Goal: Task Accomplishment & Management: Complete application form

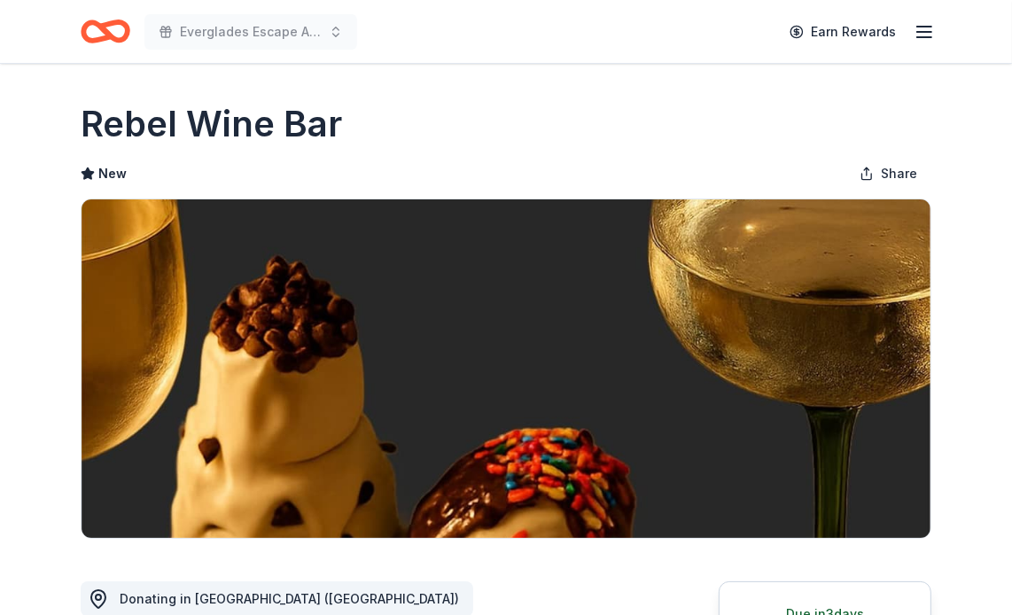
scroll to position [443, 0]
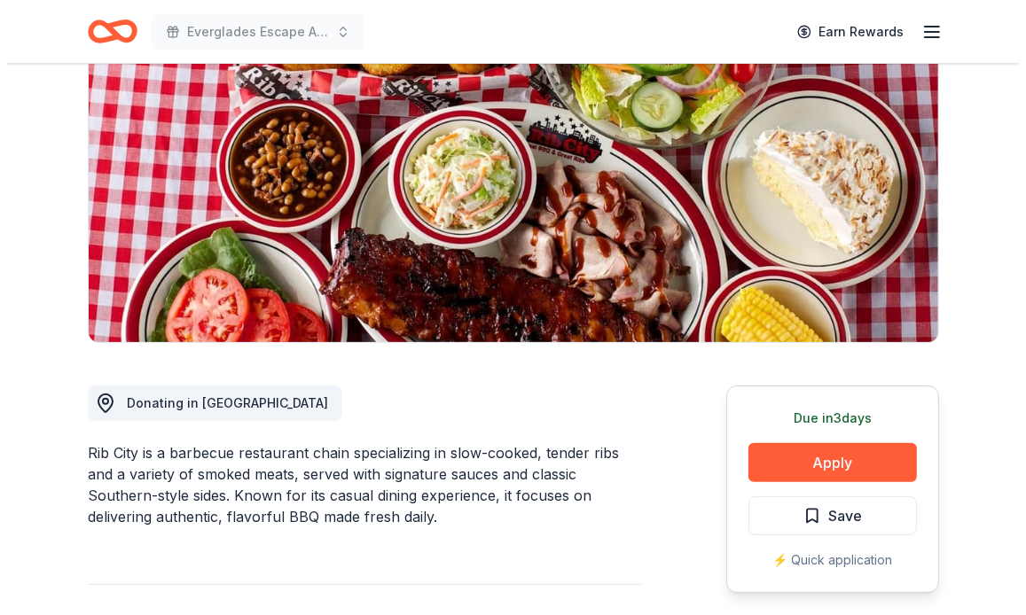
scroll to position [266, 0]
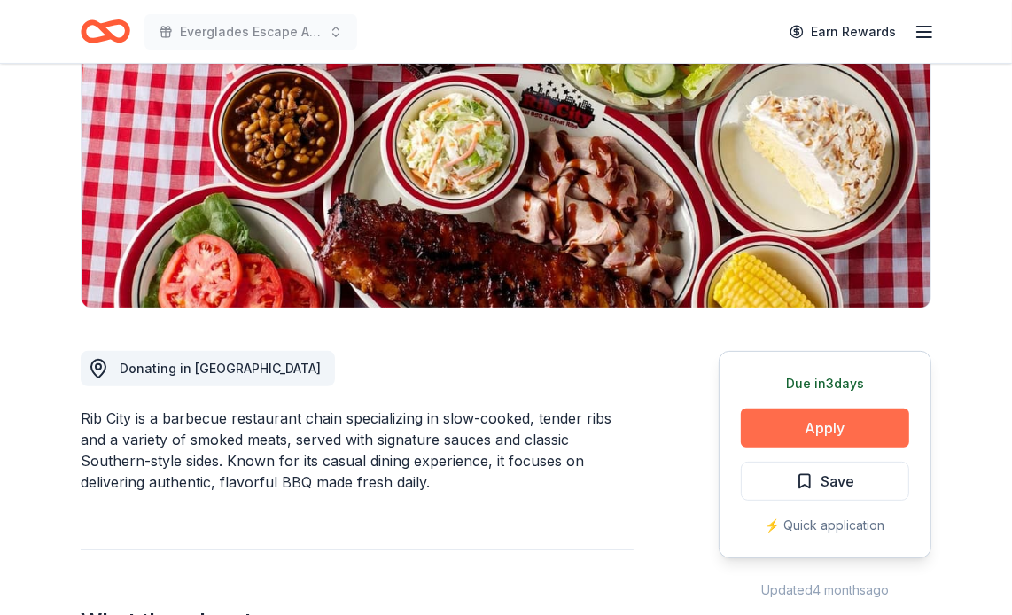
click at [842, 409] on button "Apply" at bounding box center [825, 428] width 168 height 39
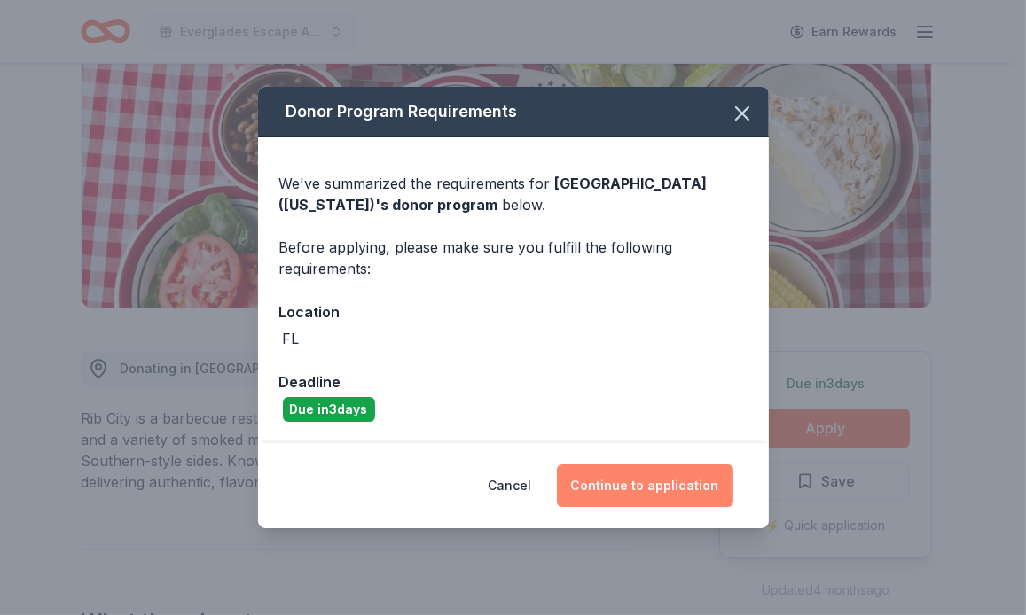
click at [671, 474] on button "Continue to application" at bounding box center [645, 485] width 176 height 43
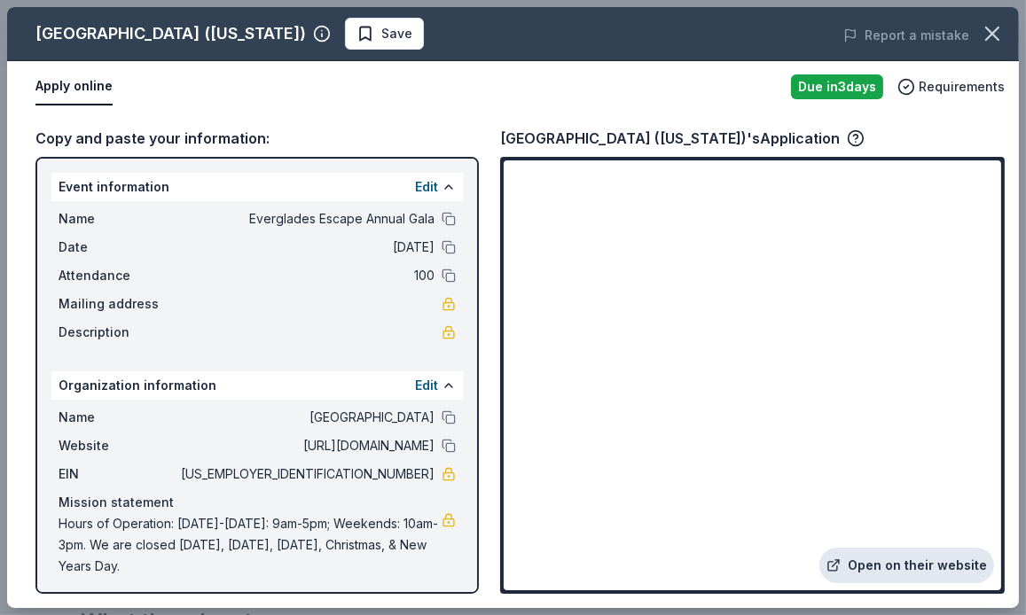
click at [939, 571] on link "Open on their website" at bounding box center [906, 565] width 175 height 35
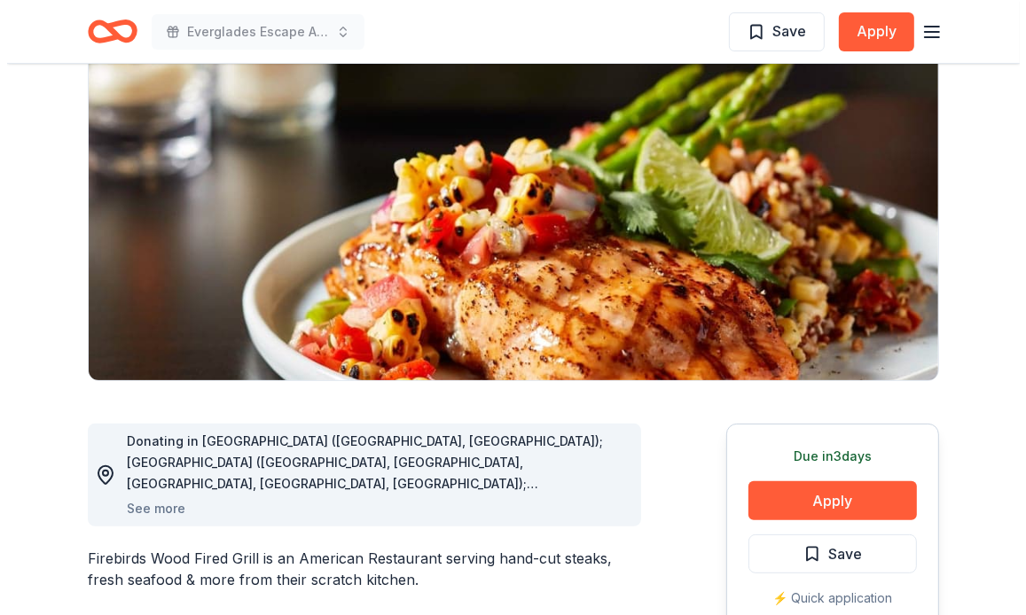
scroll to position [266, 0]
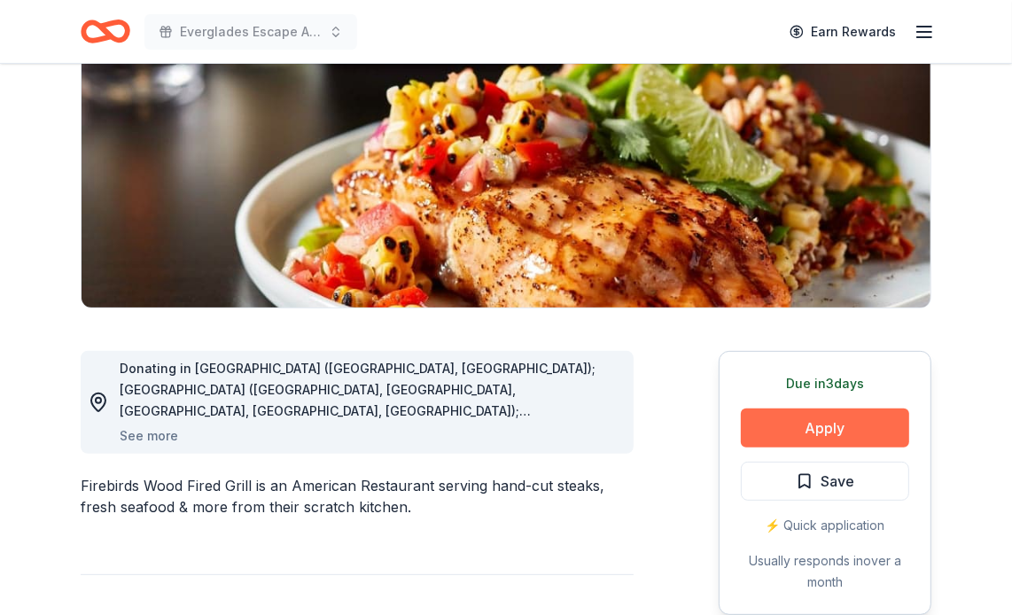
click at [830, 409] on button "Apply" at bounding box center [825, 428] width 168 height 39
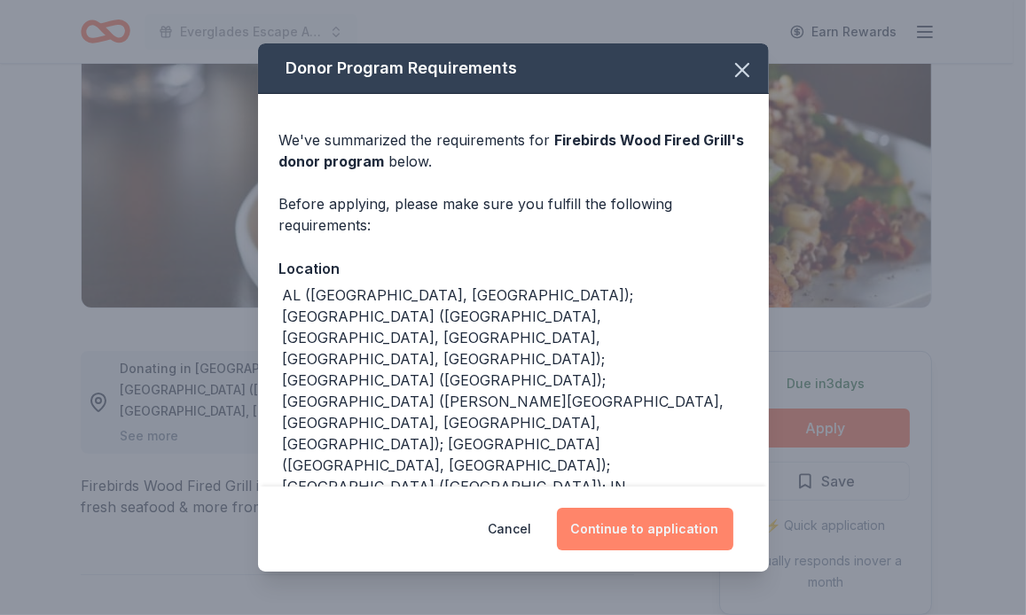
click at [653, 519] on button "Continue to application" at bounding box center [645, 529] width 176 height 43
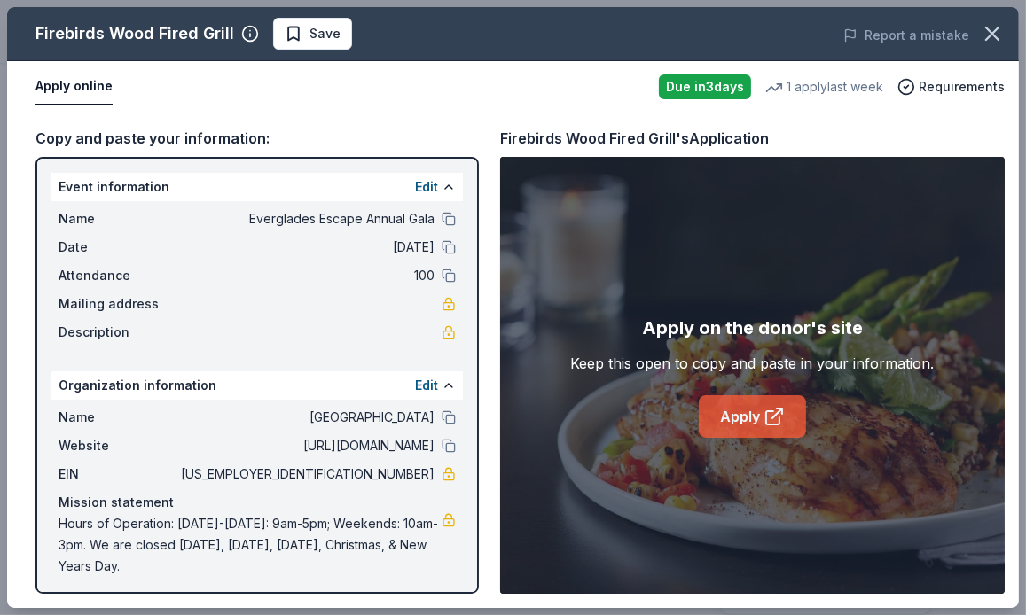
click at [748, 413] on link "Apply" at bounding box center [751, 416] width 107 height 43
click at [377, 98] on div "Apply online" at bounding box center [339, 86] width 609 height 37
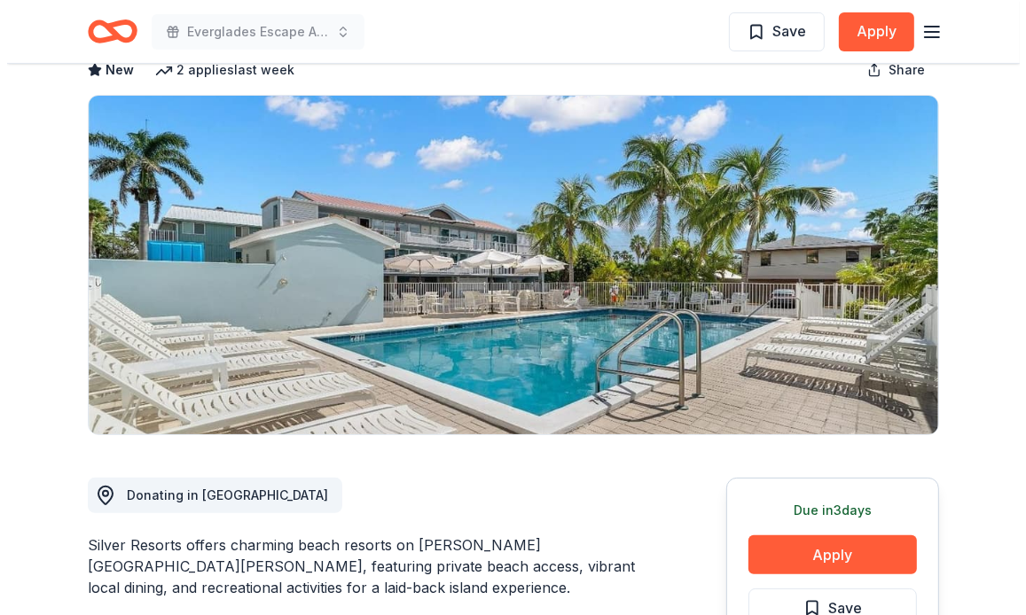
scroll to position [266, 0]
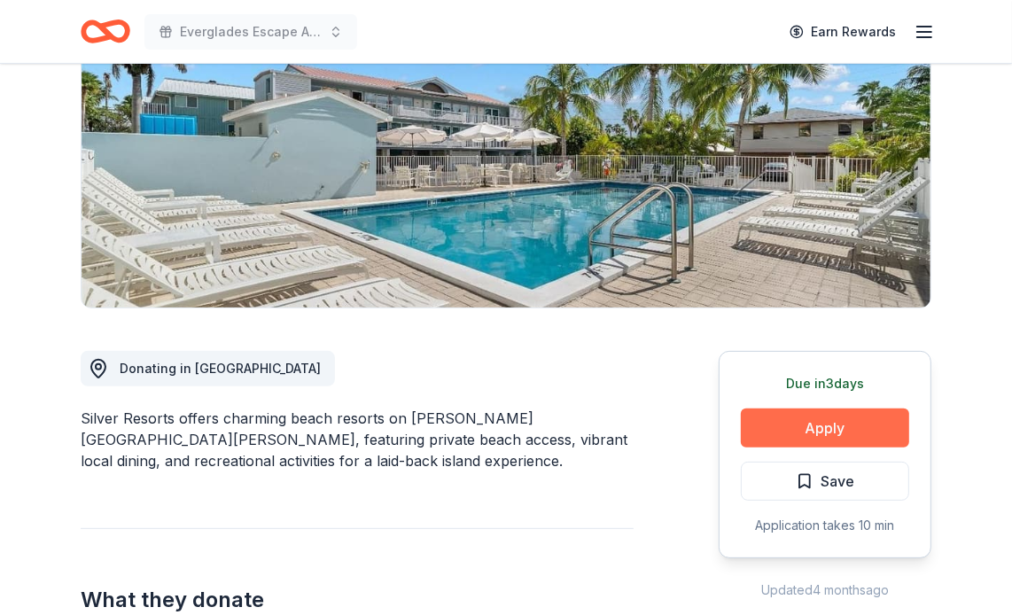
click at [837, 409] on button "Apply" at bounding box center [825, 428] width 168 height 39
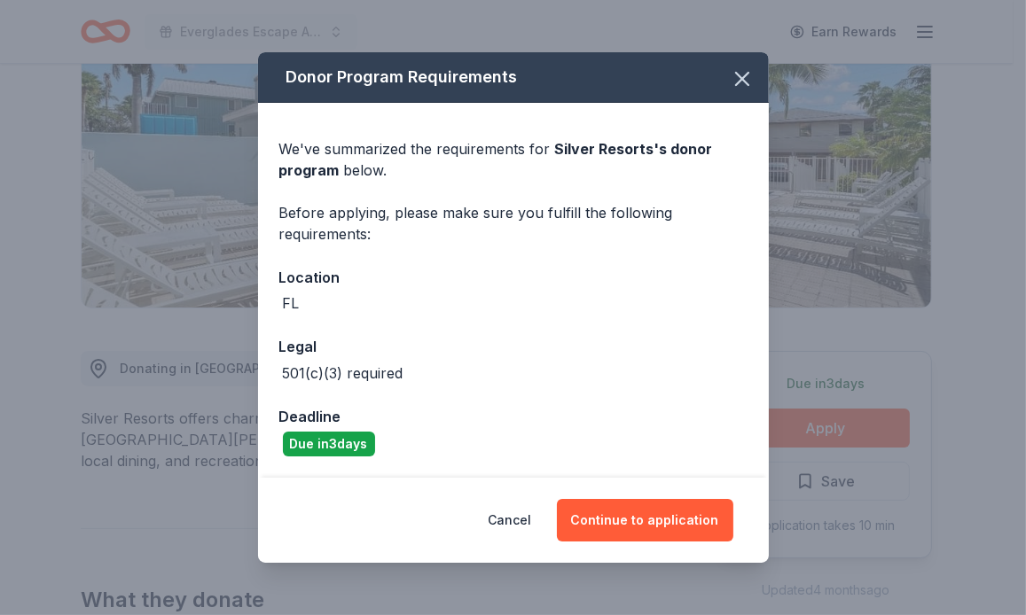
click at [445, 317] on div "We've summarized the requirements for Silver Resorts 's donor program below. Be…" at bounding box center [513, 290] width 511 height 375
click at [644, 521] on button "Continue to application" at bounding box center [645, 520] width 176 height 43
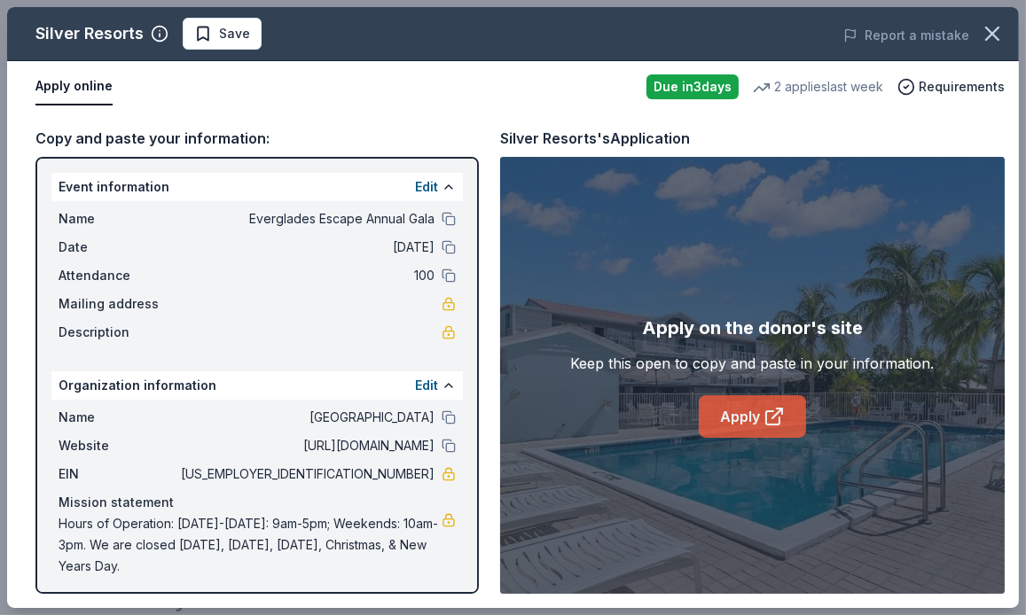
click at [766, 415] on icon at bounding box center [772, 417] width 13 height 13
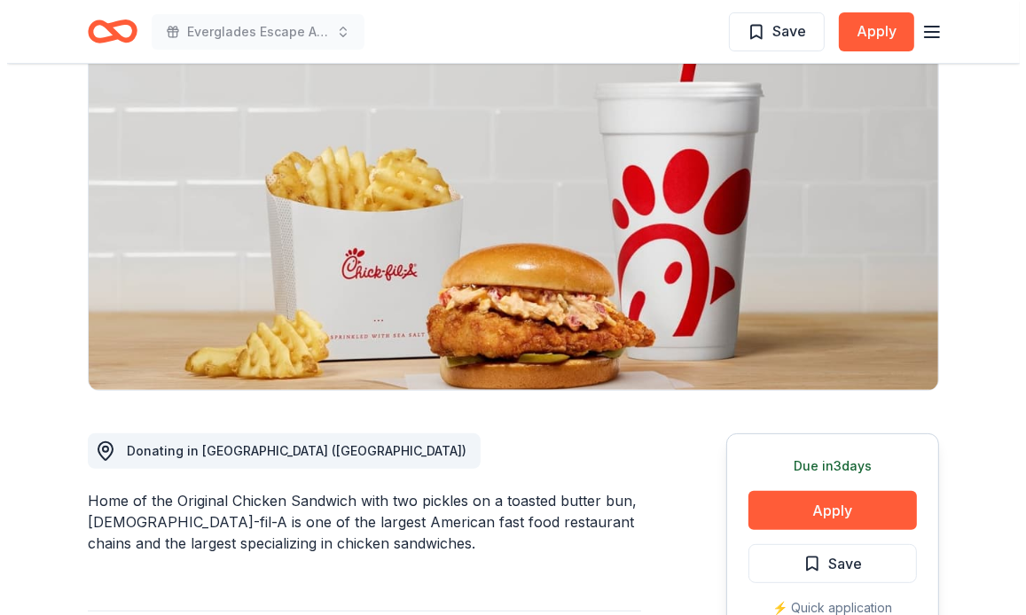
scroll to position [266, 0]
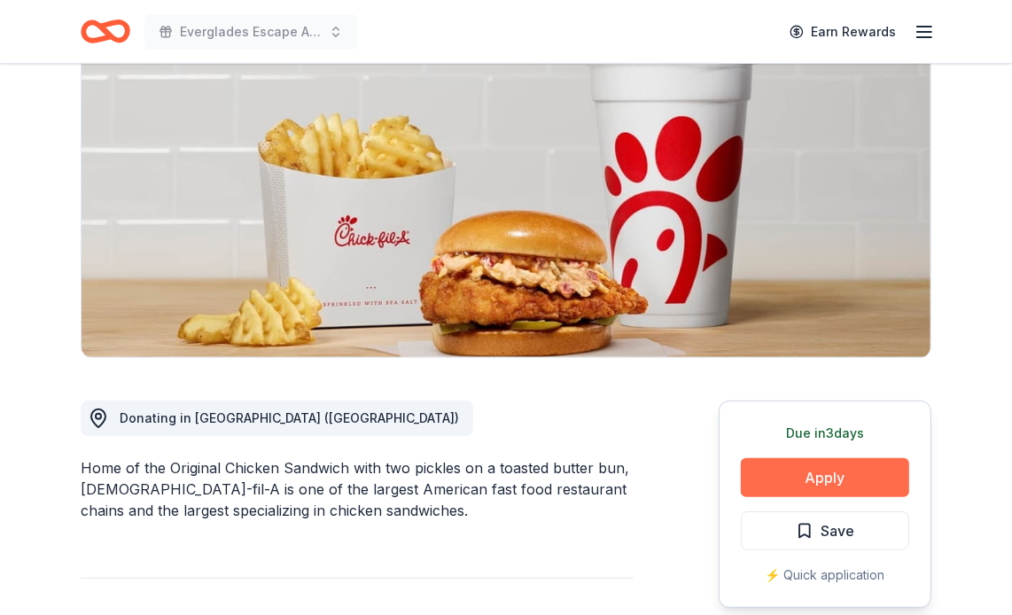
click at [817, 458] on button "Apply" at bounding box center [825, 477] width 168 height 39
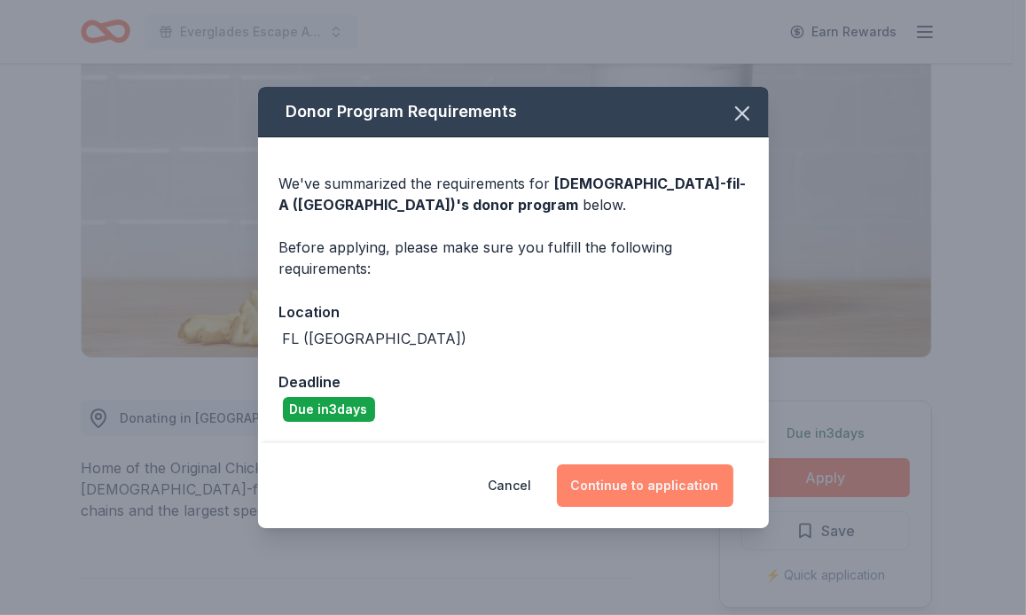
click at [650, 469] on button "Continue to application" at bounding box center [645, 485] width 176 height 43
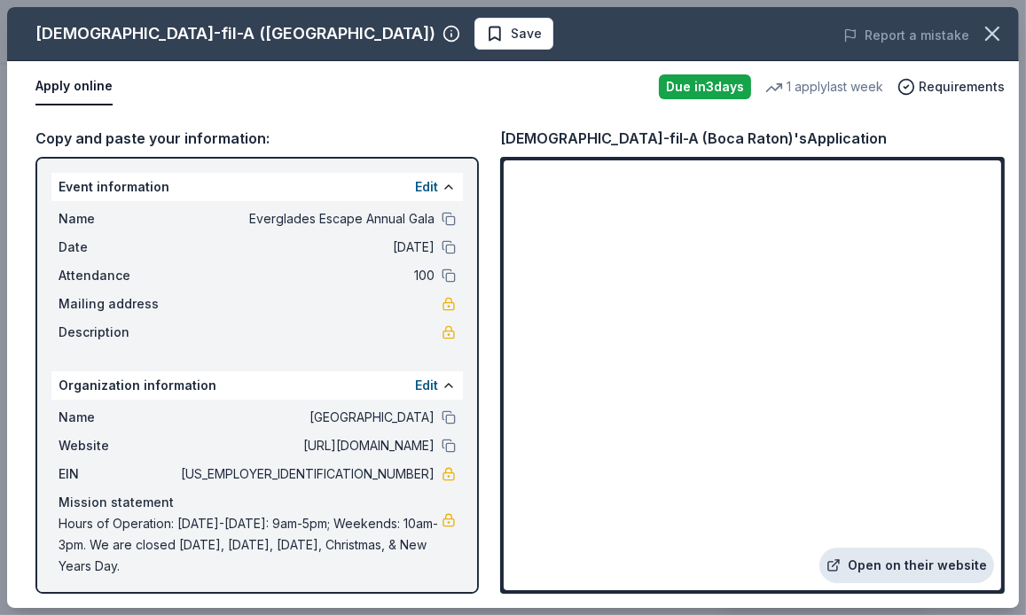
click at [904, 561] on link "Open on their website" at bounding box center [906, 565] width 175 height 35
click at [883, 560] on link "Open on their website" at bounding box center [906, 565] width 175 height 35
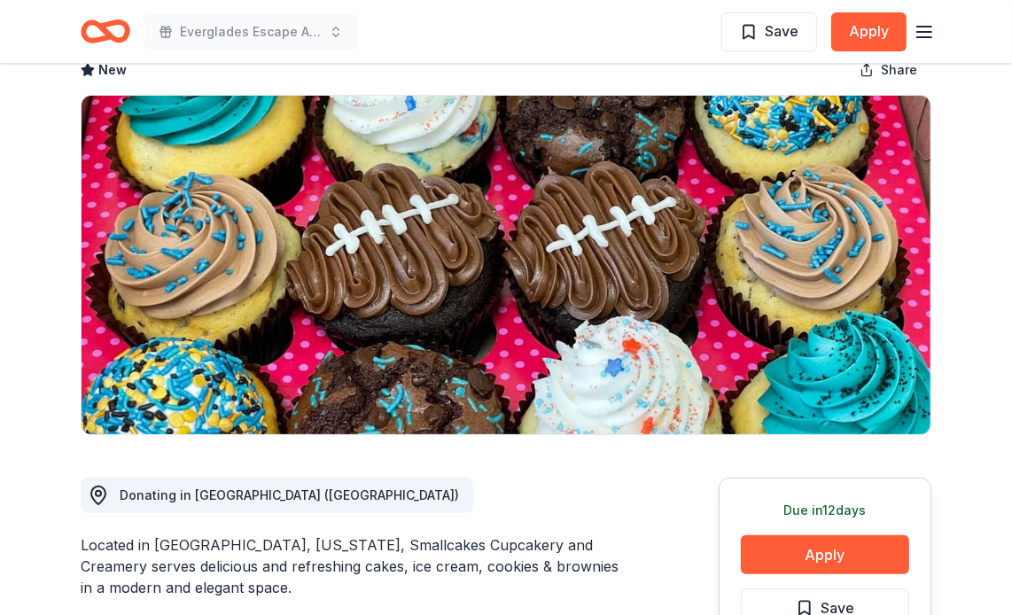
scroll to position [355, 0]
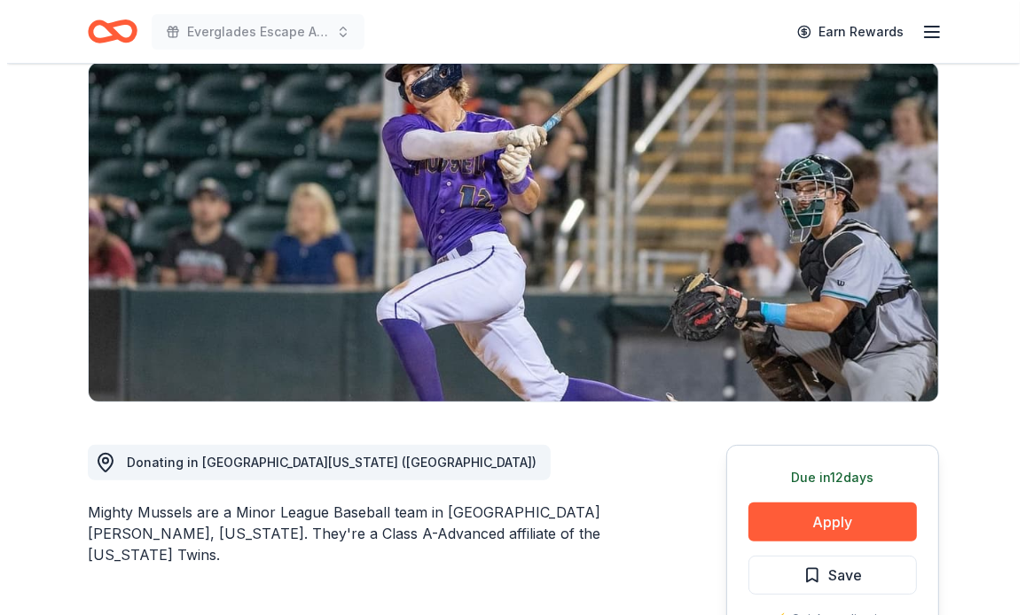
scroll to position [355, 0]
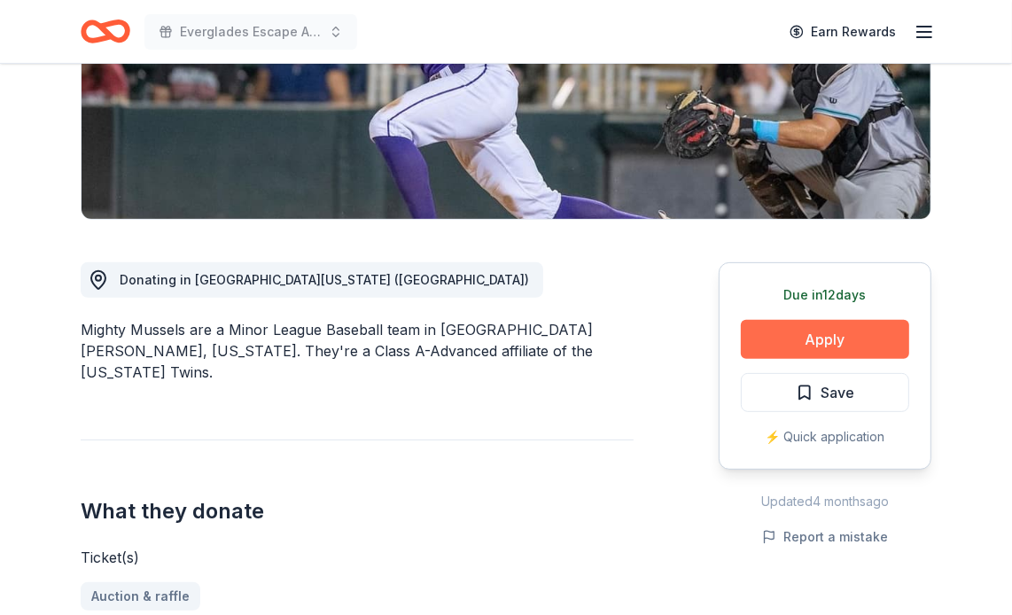
click at [852, 320] on button "Apply" at bounding box center [825, 339] width 168 height 39
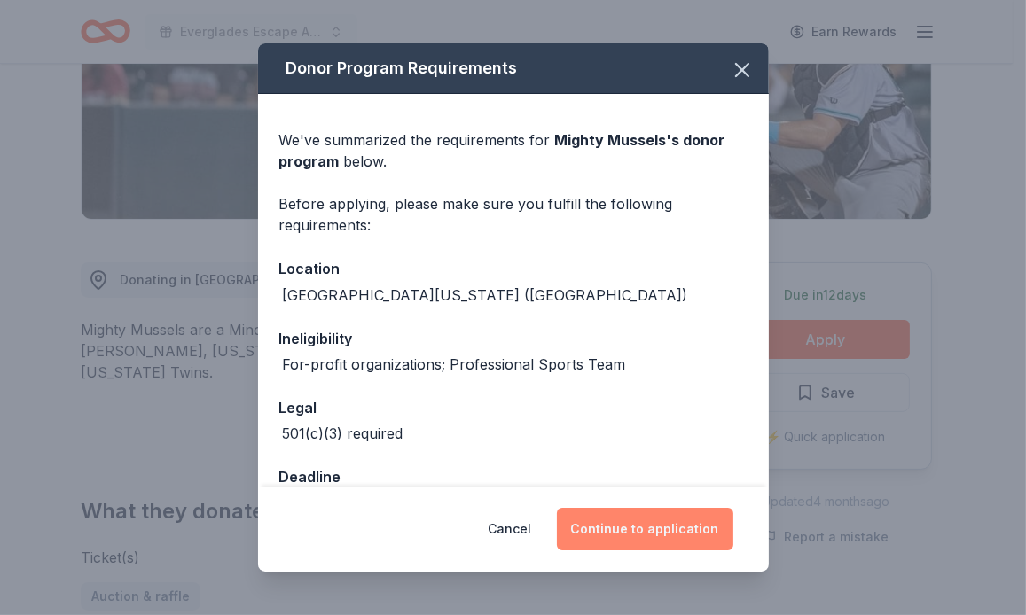
click at [643, 531] on button "Continue to application" at bounding box center [645, 529] width 176 height 43
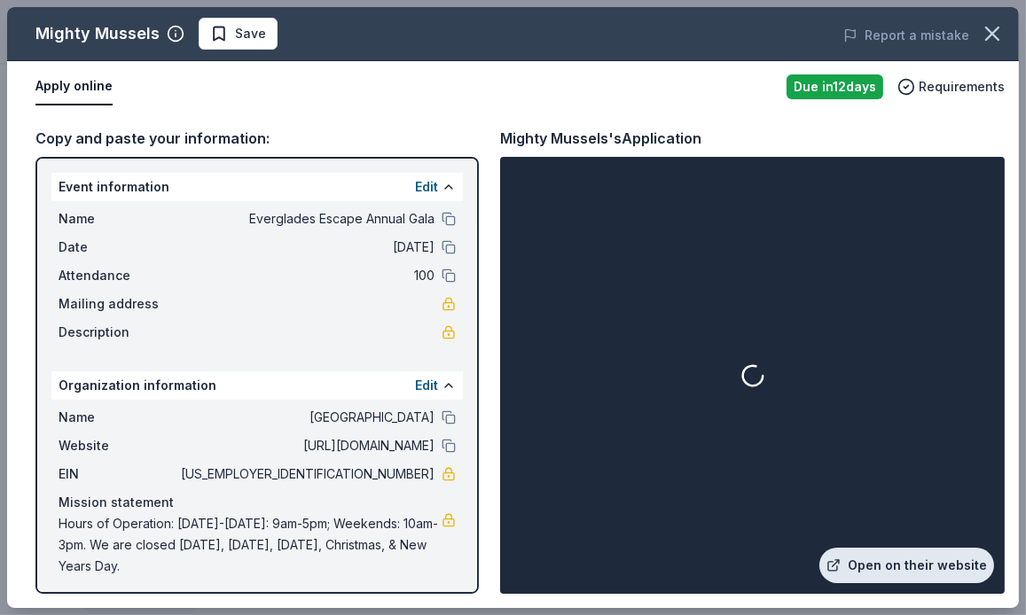
click at [885, 566] on link "Open on their website" at bounding box center [906, 565] width 175 height 35
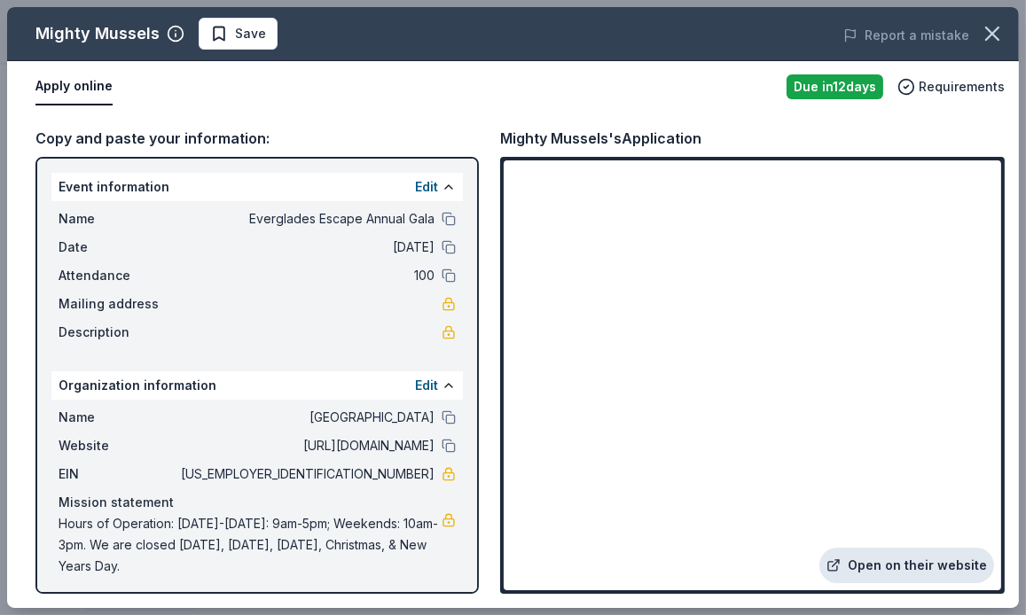
click at [869, 558] on link "Open on their website" at bounding box center [906, 565] width 175 height 35
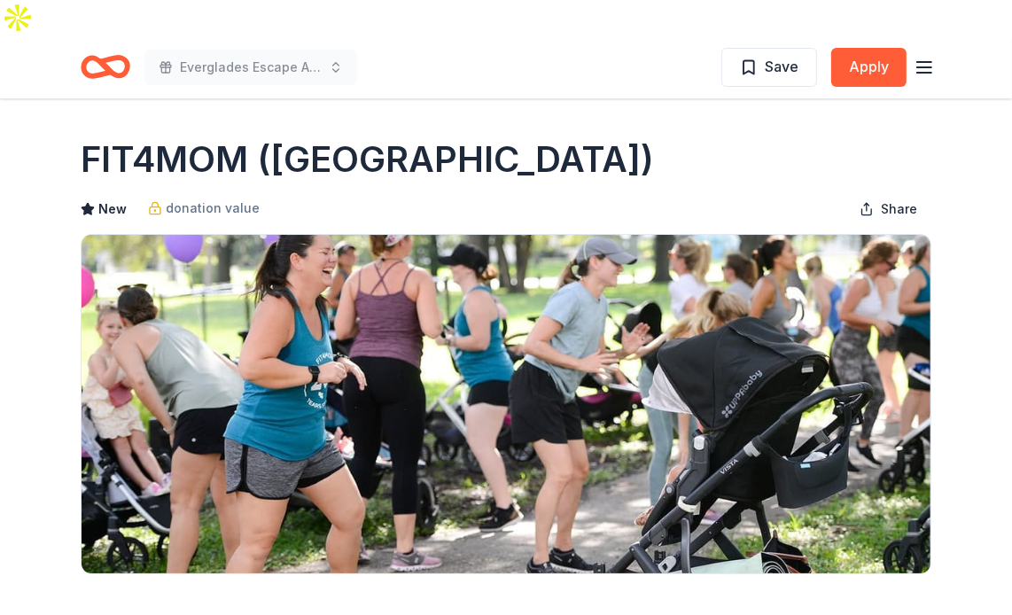
scroll to position [266, 0]
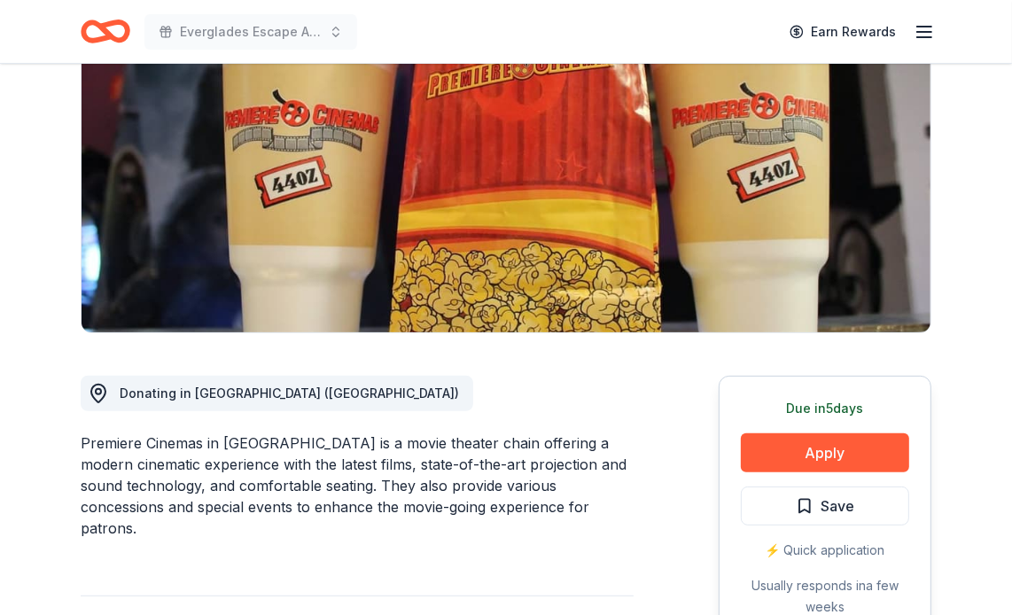
scroll to position [443, 0]
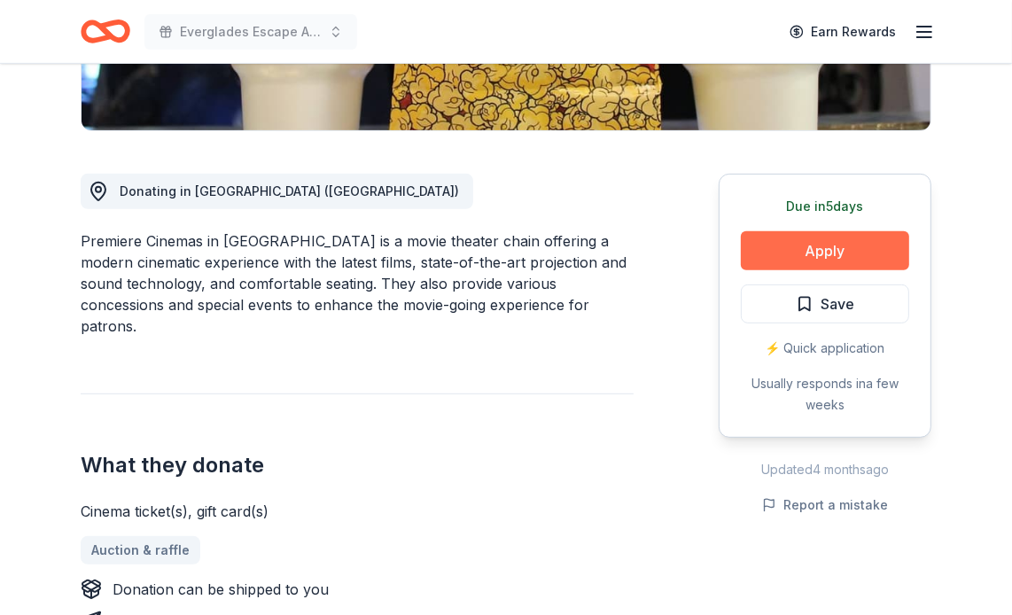
click at [835, 231] on button "Apply" at bounding box center [825, 250] width 168 height 39
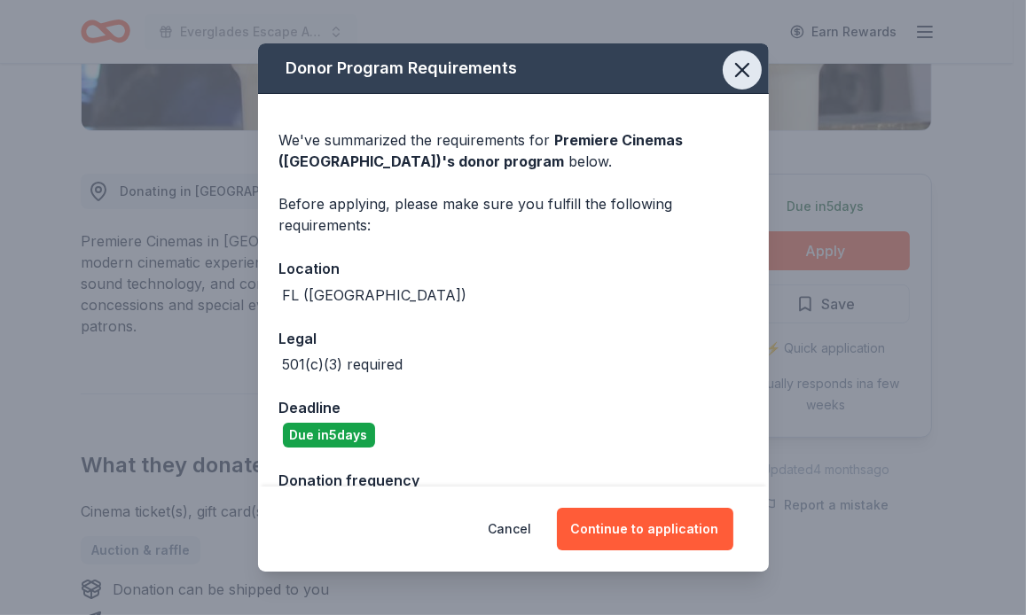
click at [736, 65] on icon "button" at bounding box center [742, 70] width 12 height 12
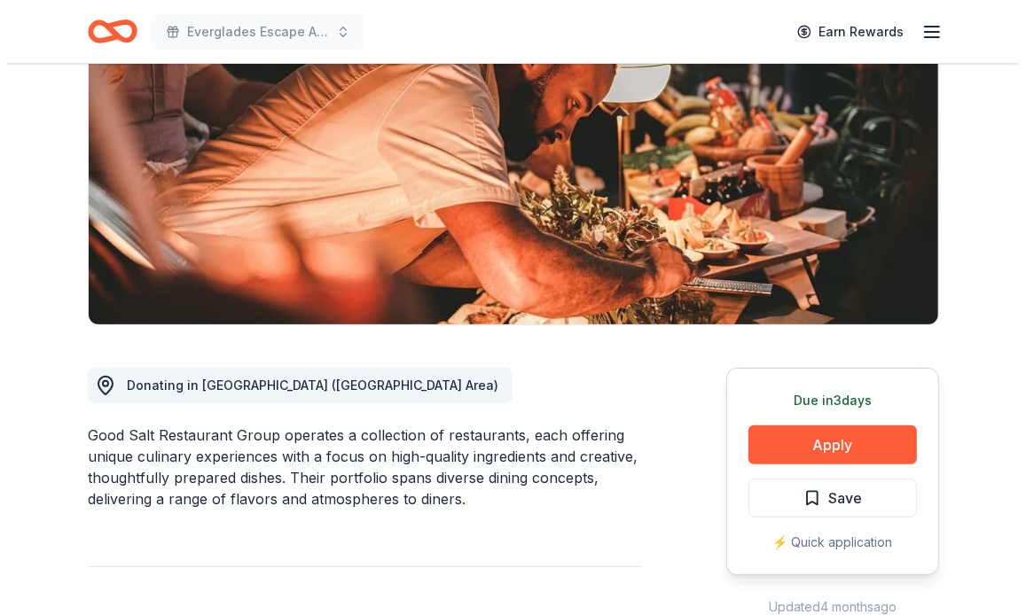
scroll to position [355, 0]
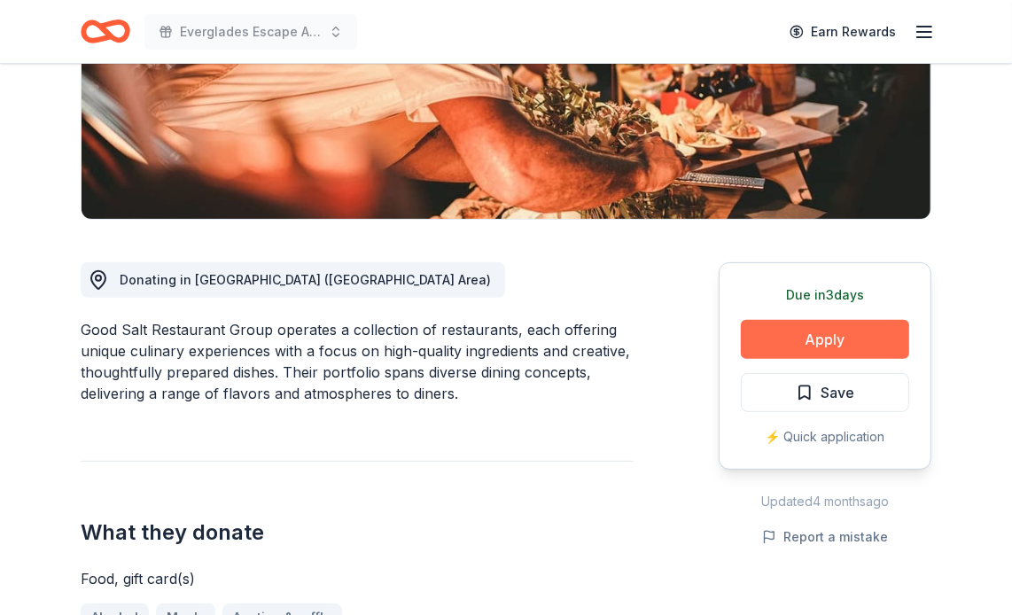
click at [801, 320] on button "Apply" at bounding box center [825, 339] width 168 height 39
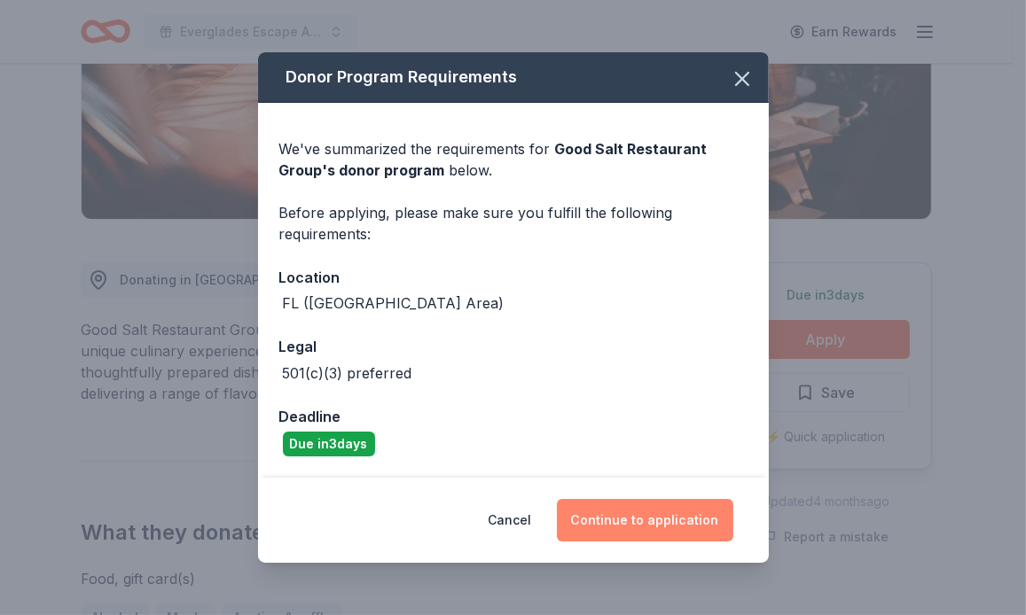
click at [609, 526] on button "Continue to application" at bounding box center [645, 520] width 176 height 43
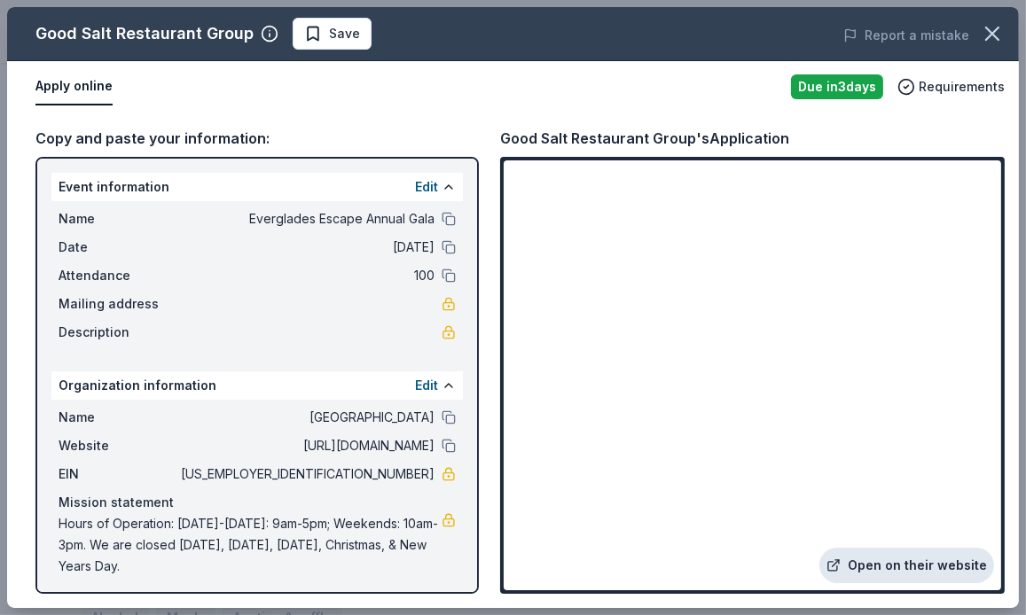
click at [900, 549] on link "Open on their website" at bounding box center [906, 565] width 175 height 35
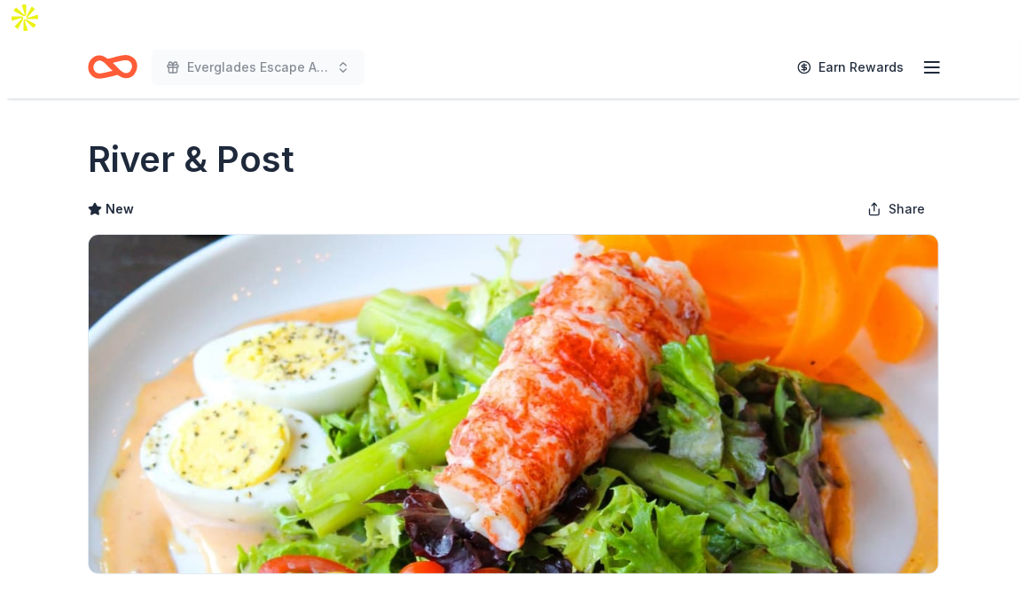
scroll to position [355, 0]
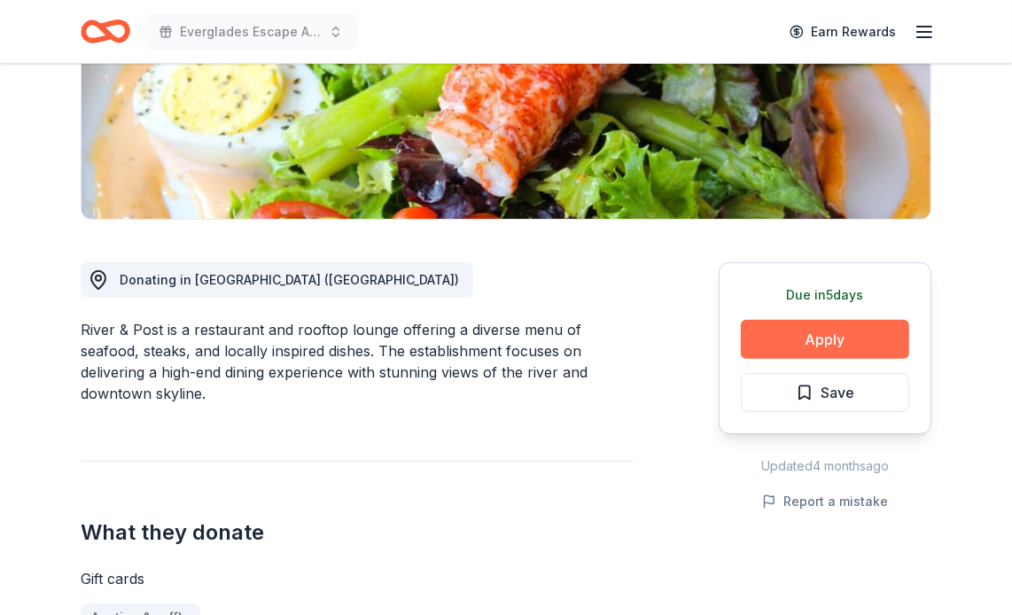
click at [808, 320] on button "Apply" at bounding box center [825, 339] width 168 height 39
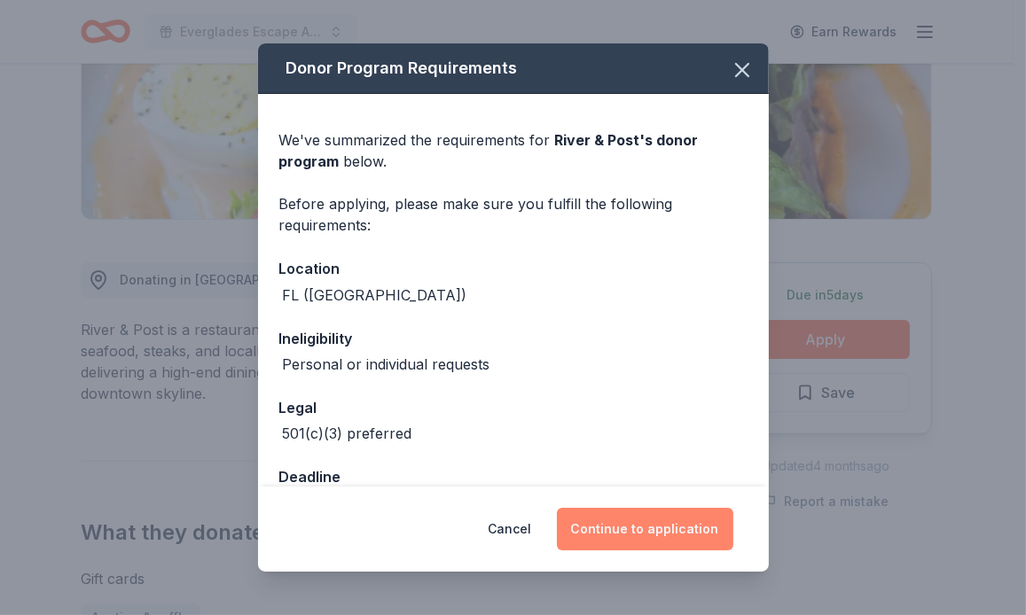
click at [610, 512] on button "Continue to application" at bounding box center [645, 529] width 176 height 43
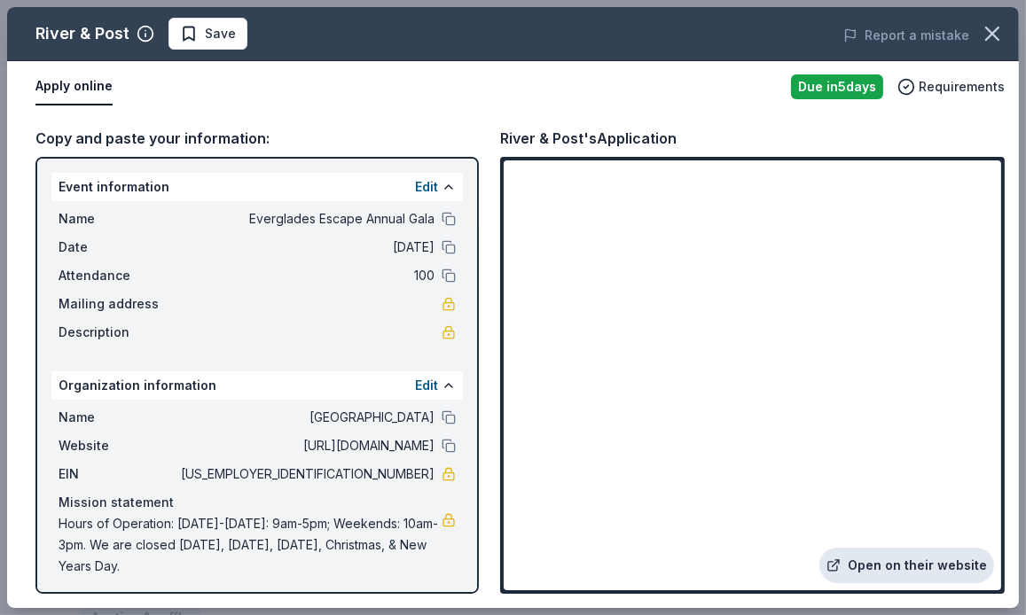
click at [933, 557] on link "Open on their website" at bounding box center [906, 565] width 175 height 35
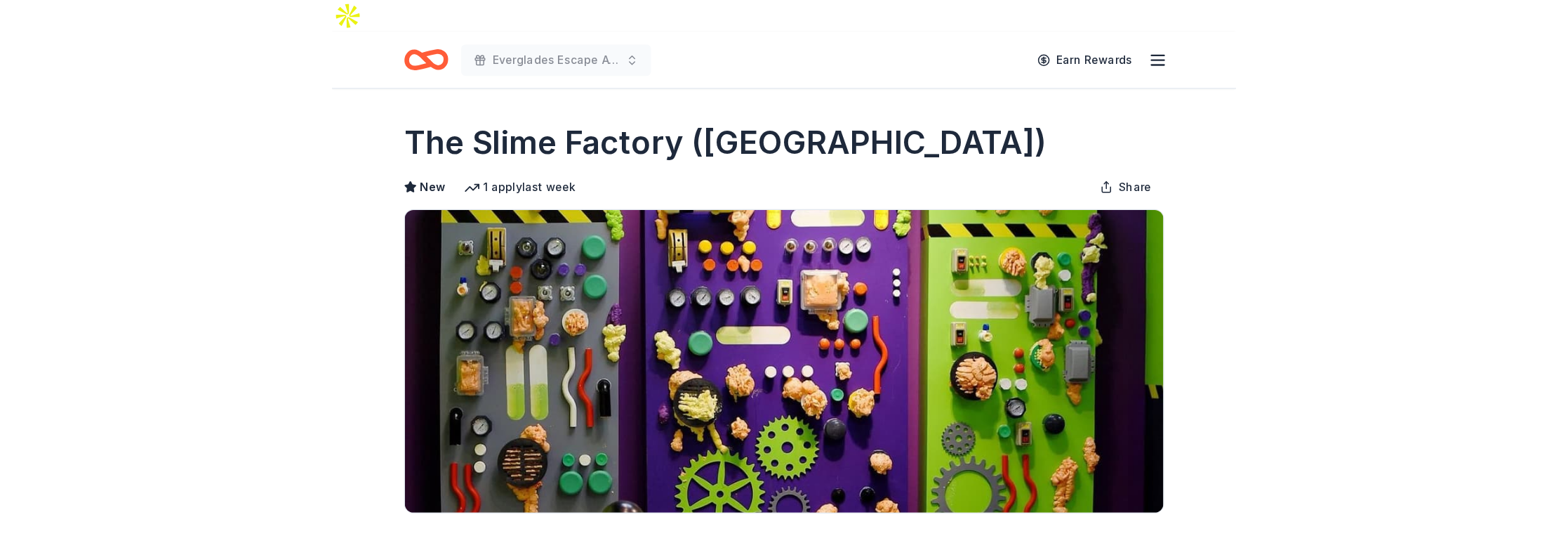
scroll to position [281, 0]
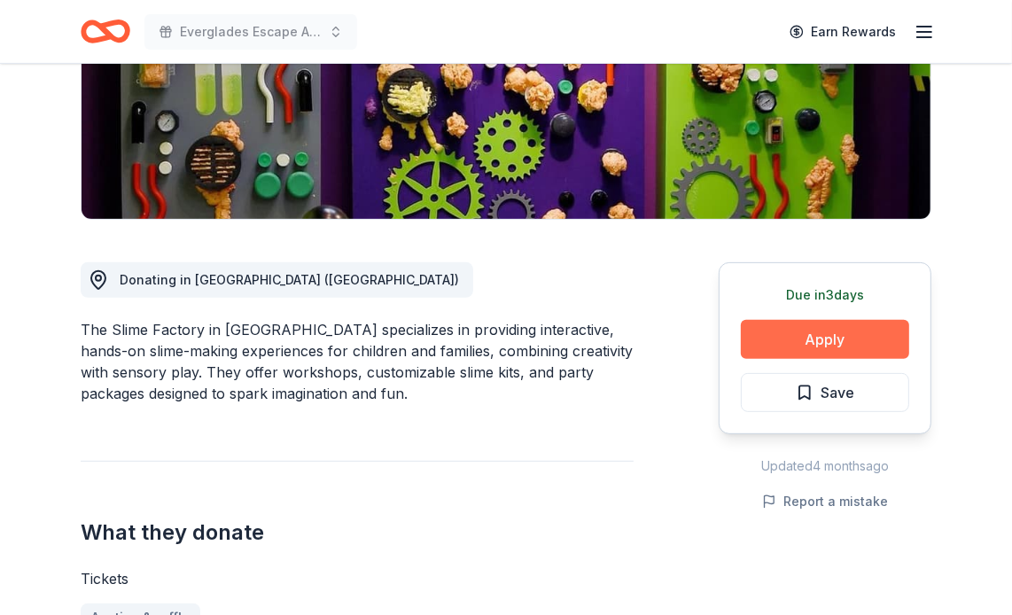
click at [842, 320] on button "Apply" at bounding box center [825, 339] width 168 height 39
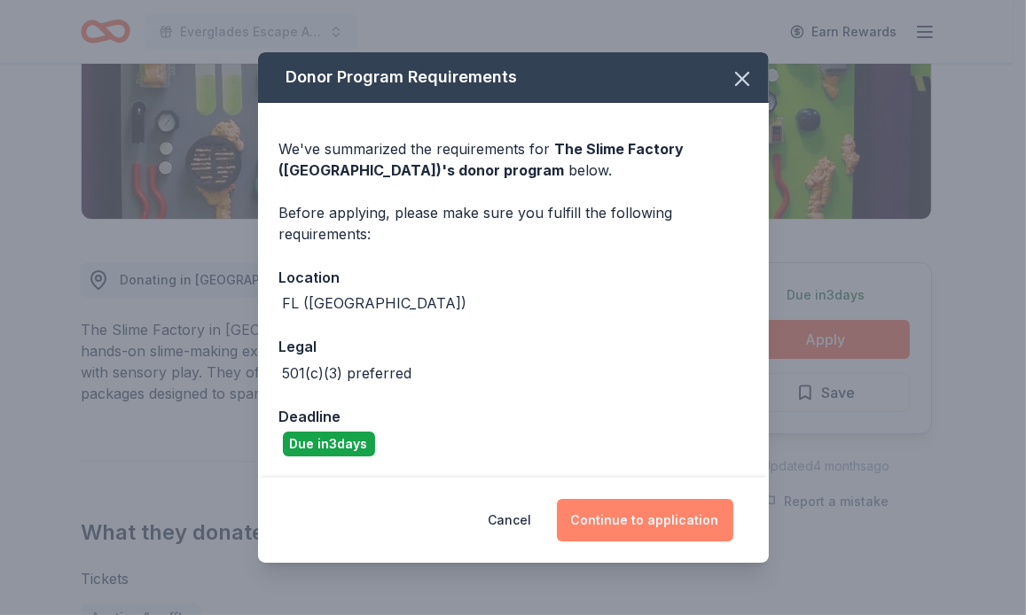
click at [625, 509] on button "Continue to application" at bounding box center [645, 520] width 176 height 43
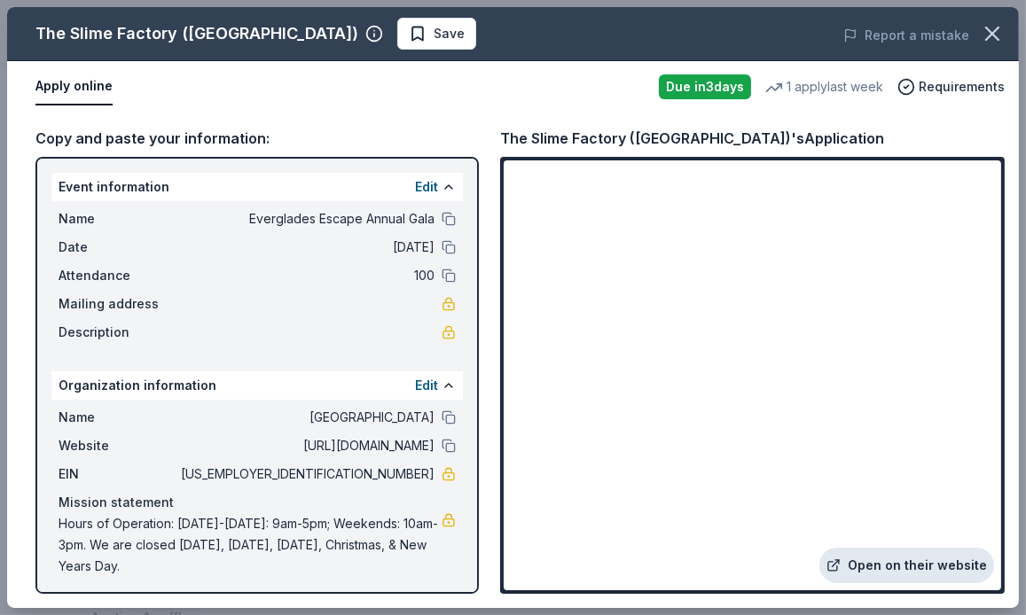
click at [898, 563] on link "Open on their website" at bounding box center [906, 565] width 175 height 35
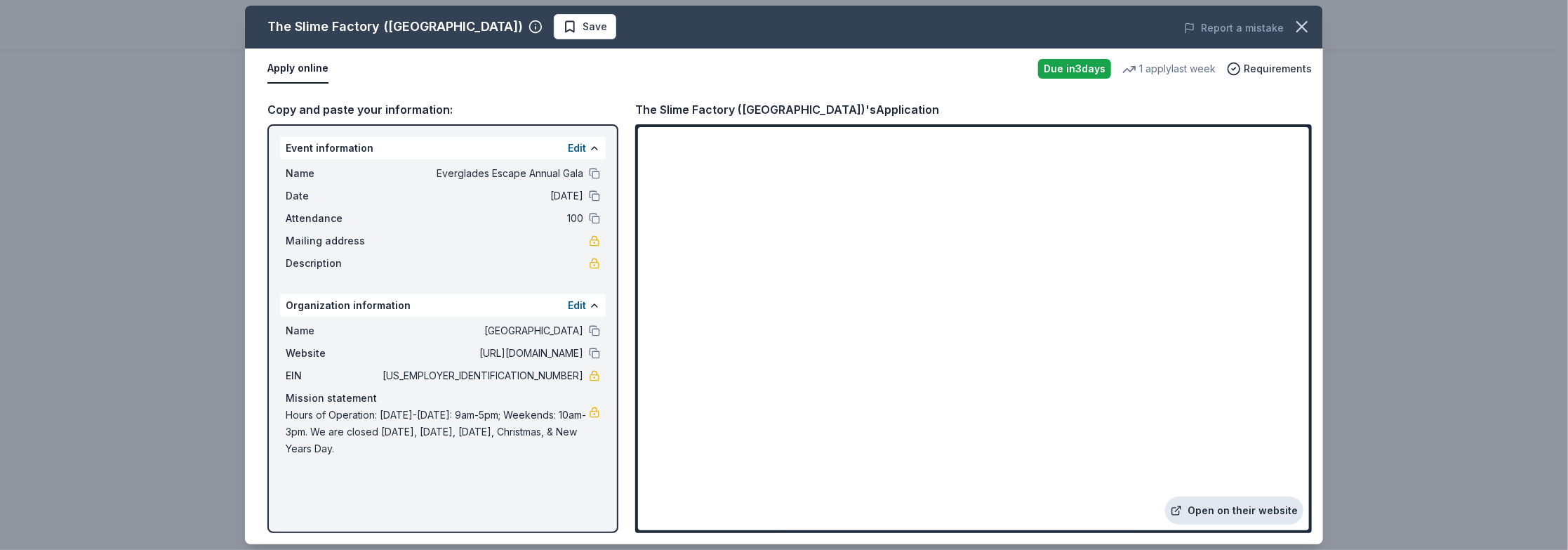
click at [801, 487] on link "Open on their website" at bounding box center [1234, 510] width 139 height 28
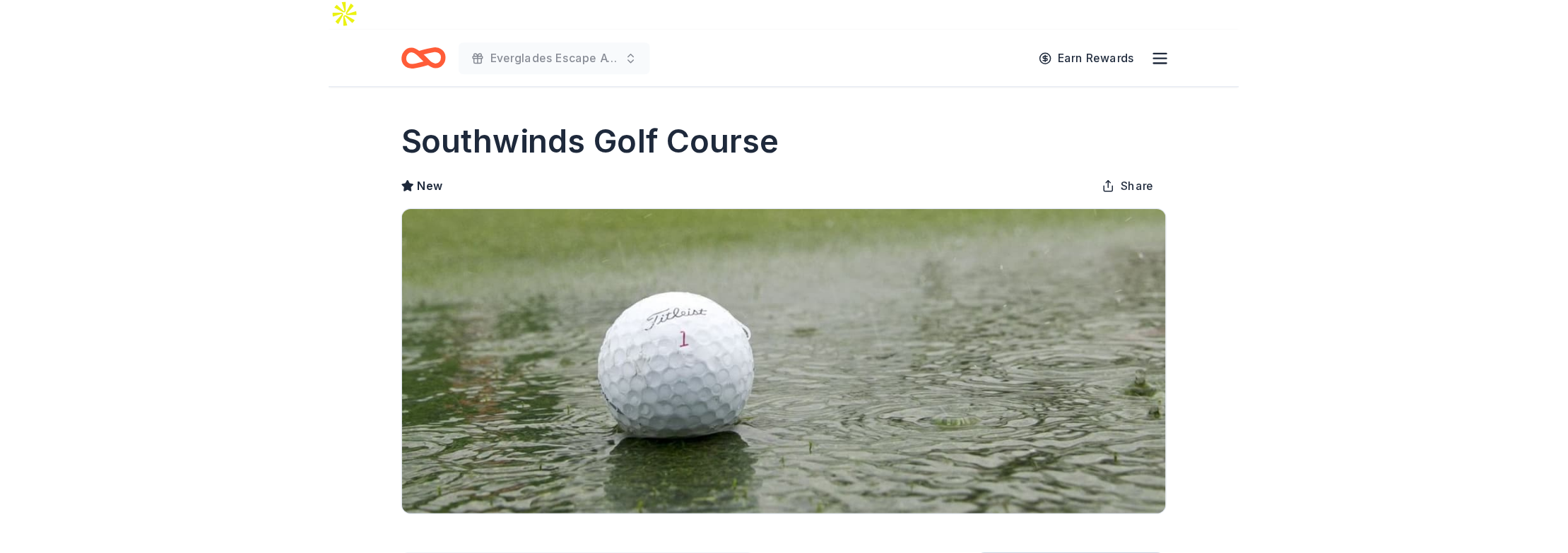
scroll to position [212, 0]
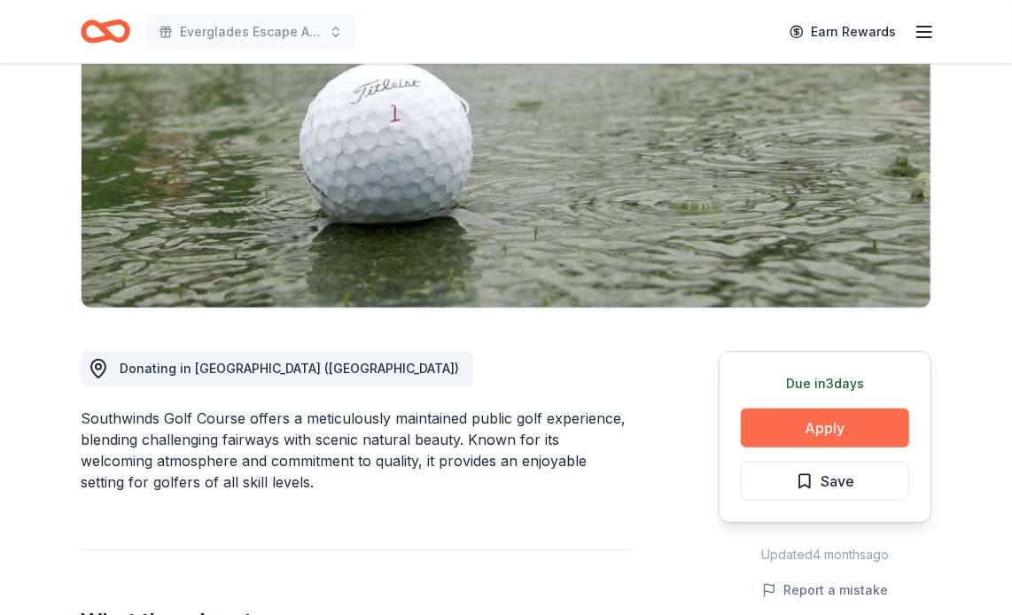
click at [788, 409] on button "Apply" at bounding box center [825, 428] width 168 height 39
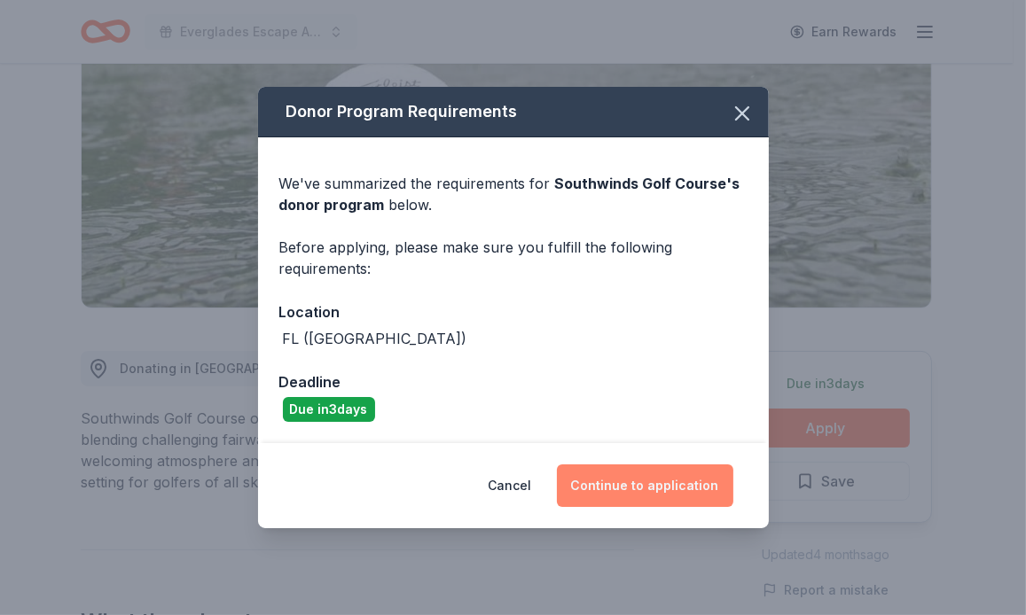
click at [640, 473] on button "Continue to application" at bounding box center [645, 485] width 176 height 43
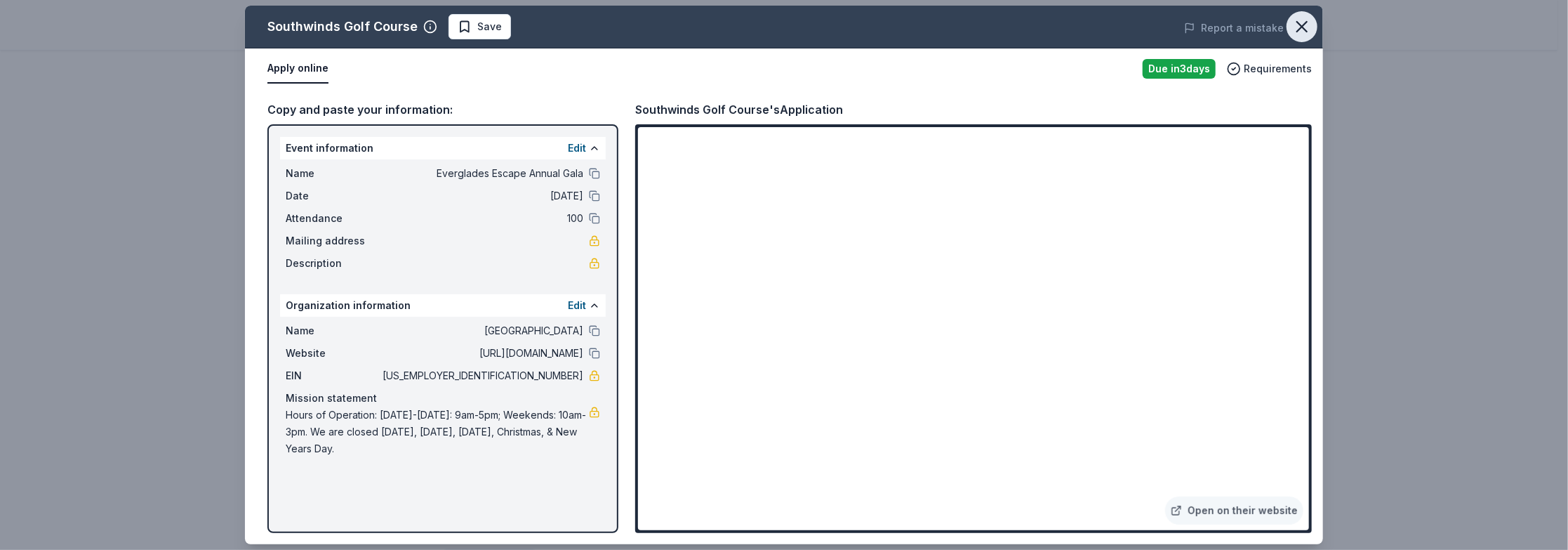
click at [801, 25] on icon "button" at bounding box center [1302, 26] width 20 height 20
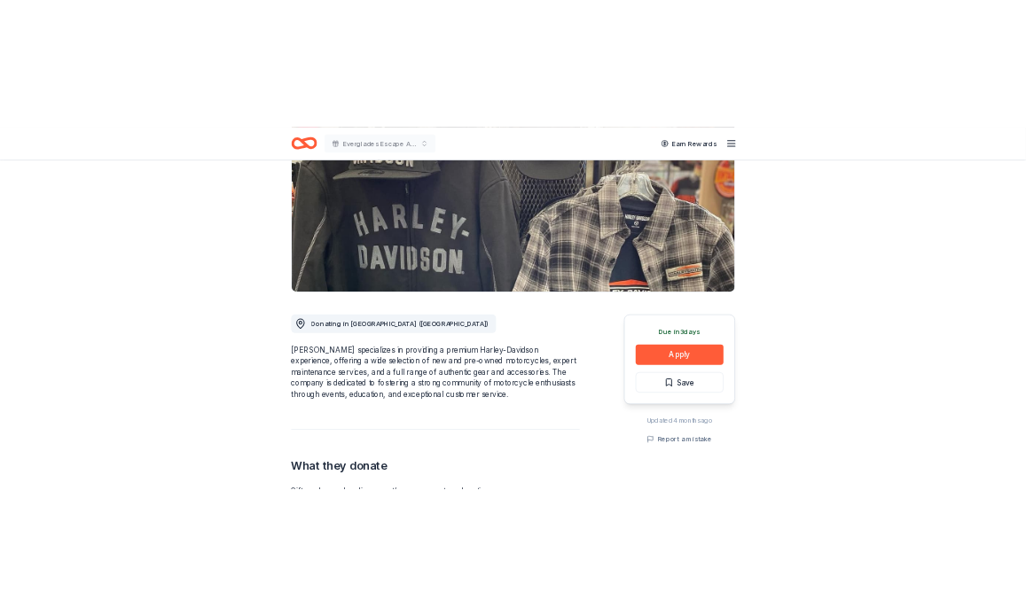
scroll to position [266, 0]
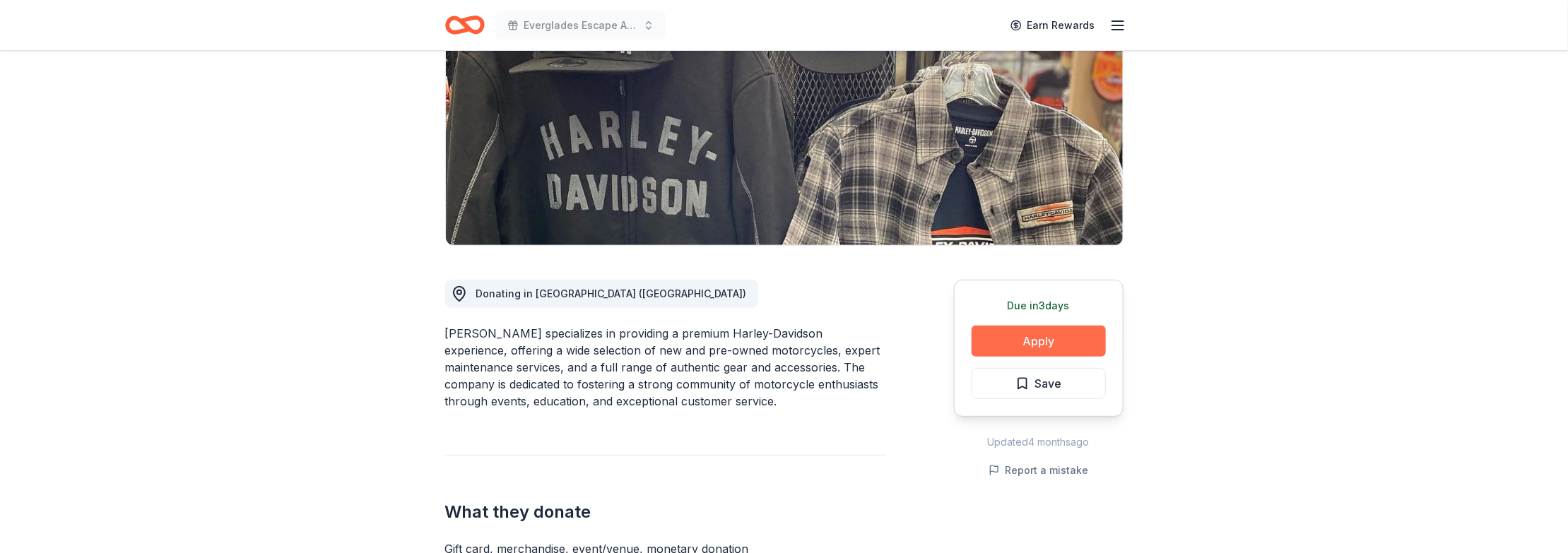
click at [806, 326] on button "Apply" at bounding box center [1039, 341] width 134 height 31
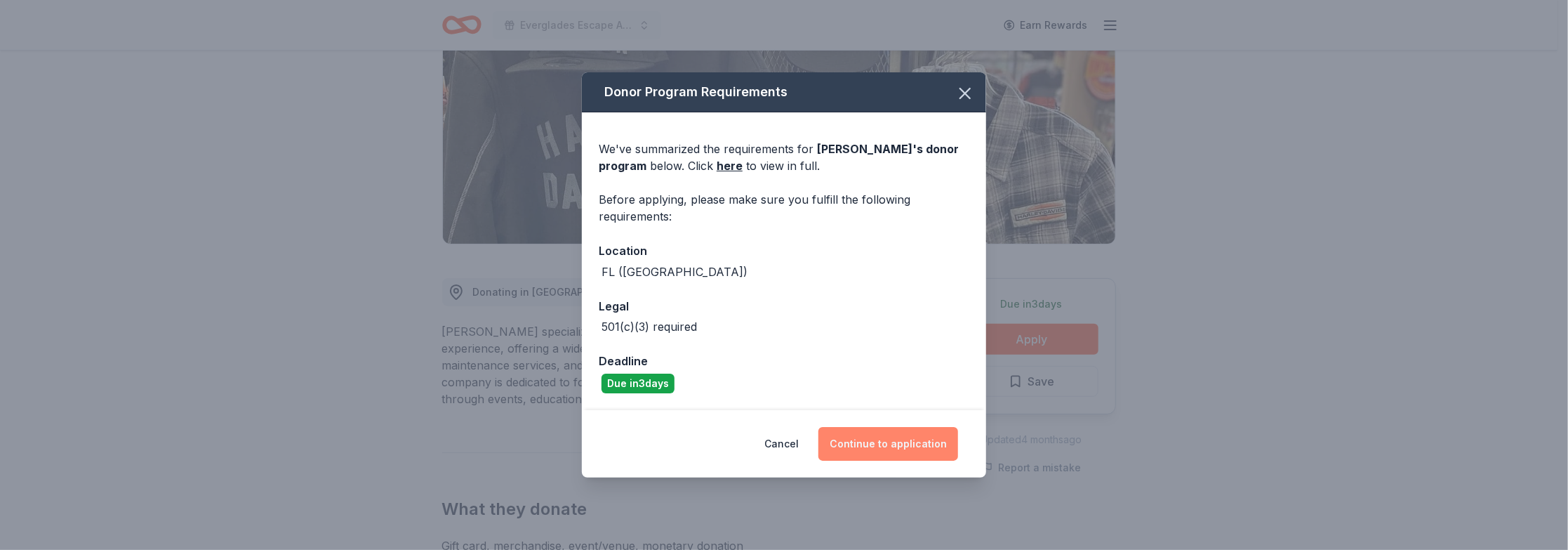
click at [801, 443] on button "Continue to application" at bounding box center [889, 444] width 139 height 34
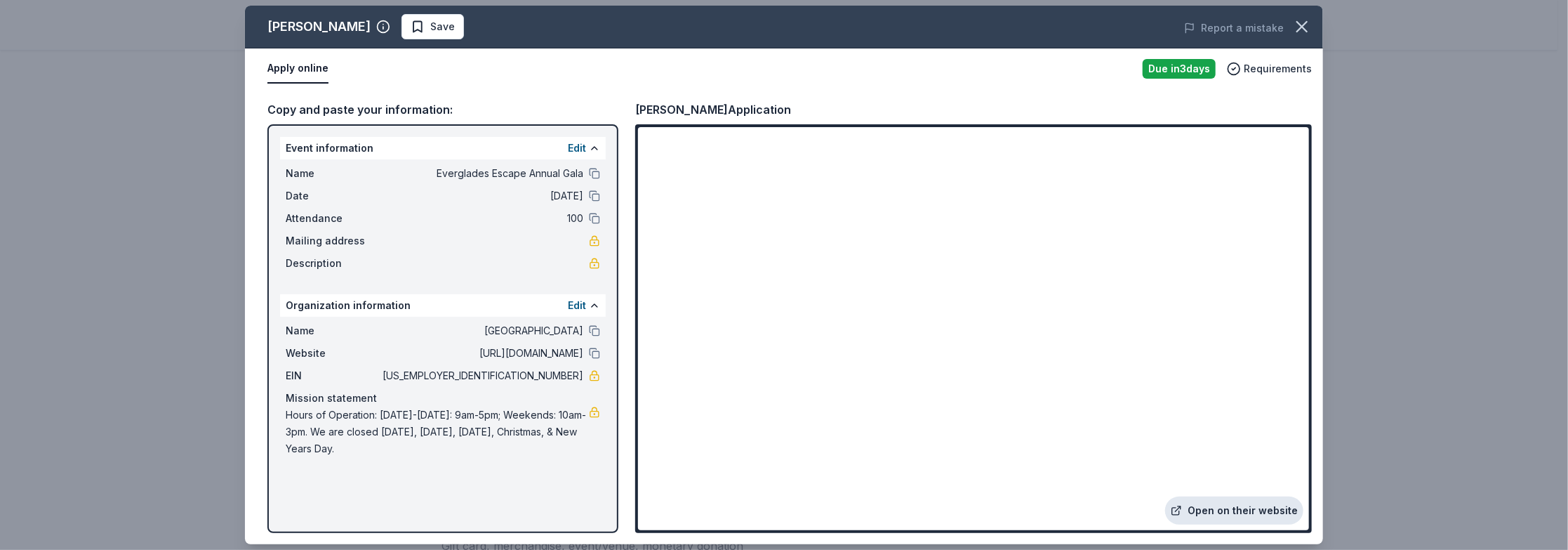
click at [801, 487] on link "Open on their website" at bounding box center [1234, 510] width 139 height 28
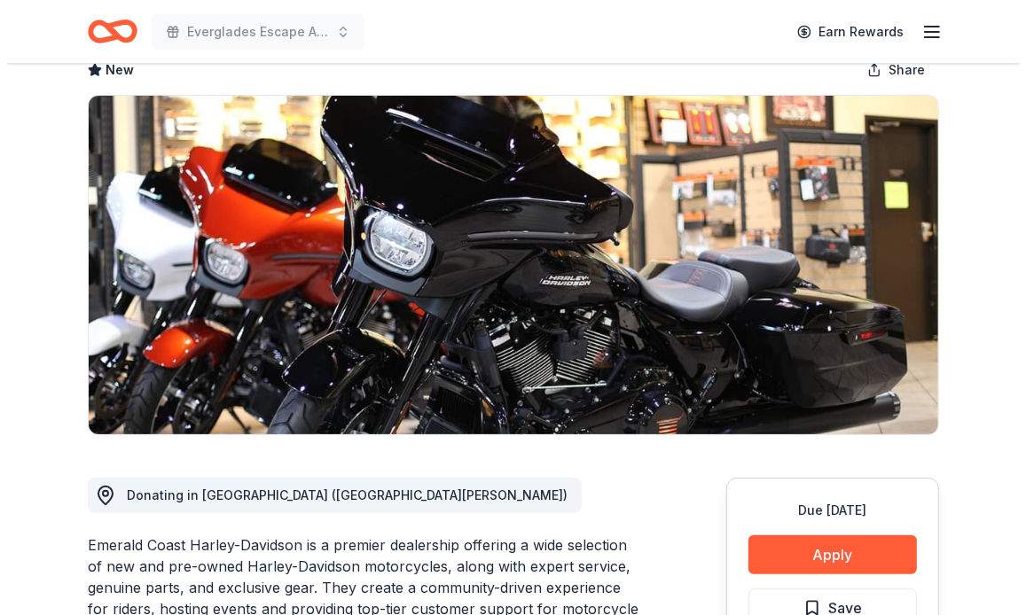
scroll to position [266, 0]
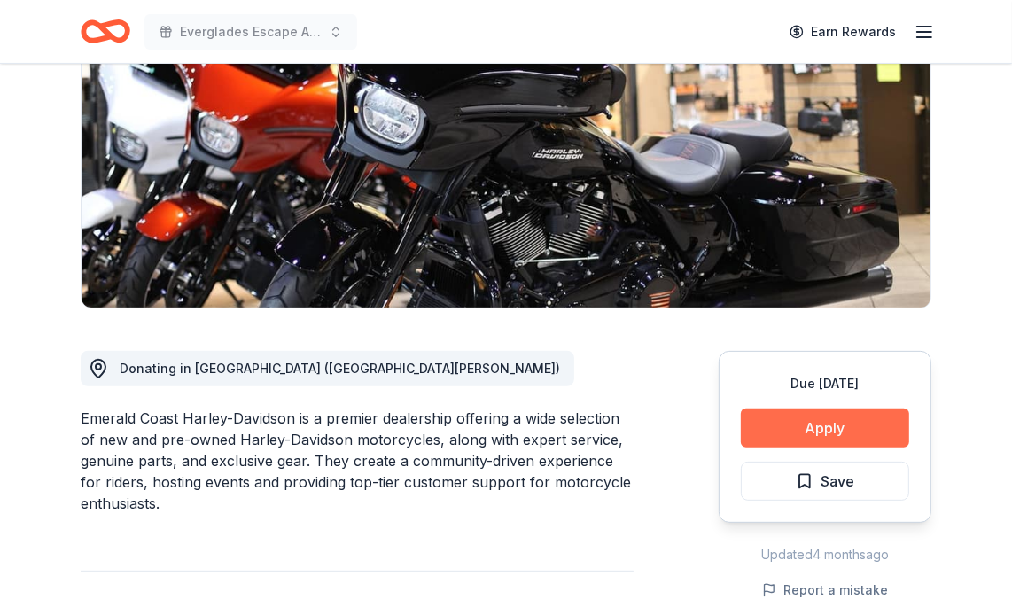
click at [816, 409] on button "Apply" at bounding box center [825, 428] width 168 height 39
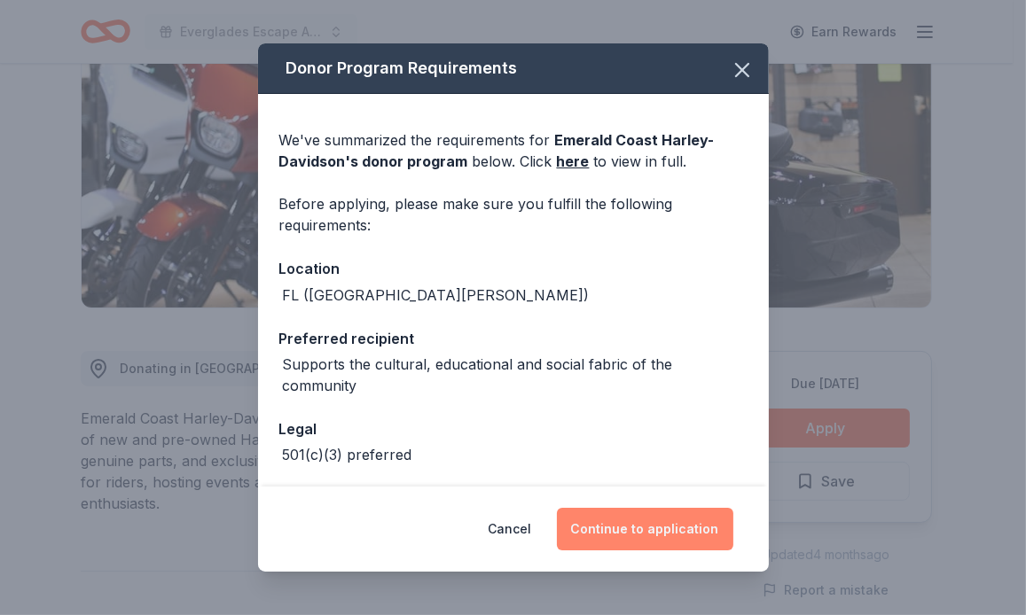
click at [652, 524] on button "Continue to application" at bounding box center [645, 529] width 176 height 43
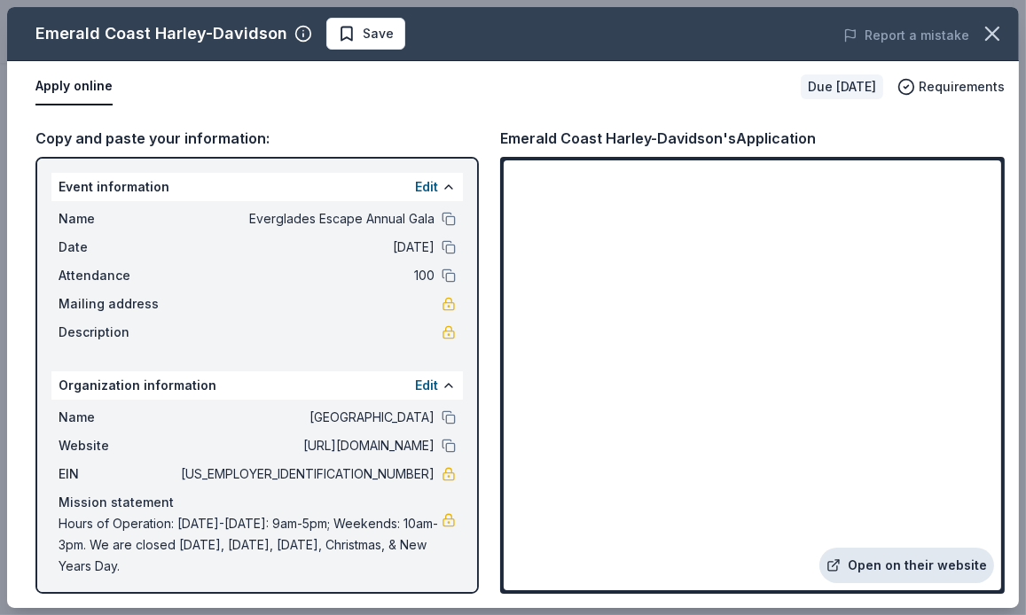
click at [893, 558] on link "Open on their website" at bounding box center [906, 565] width 175 height 35
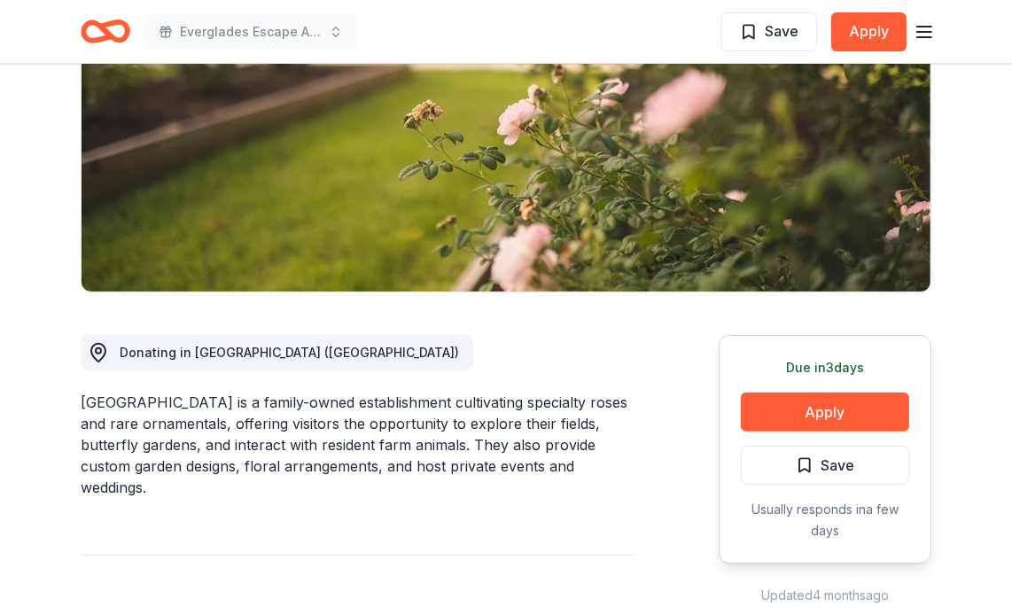
scroll to position [355, 0]
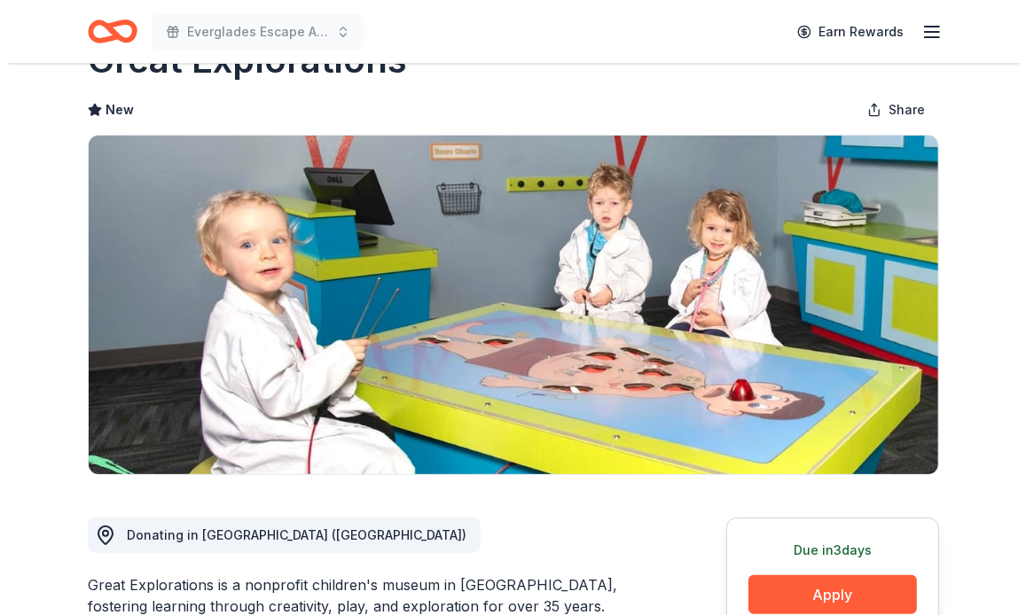
scroll to position [266, 0]
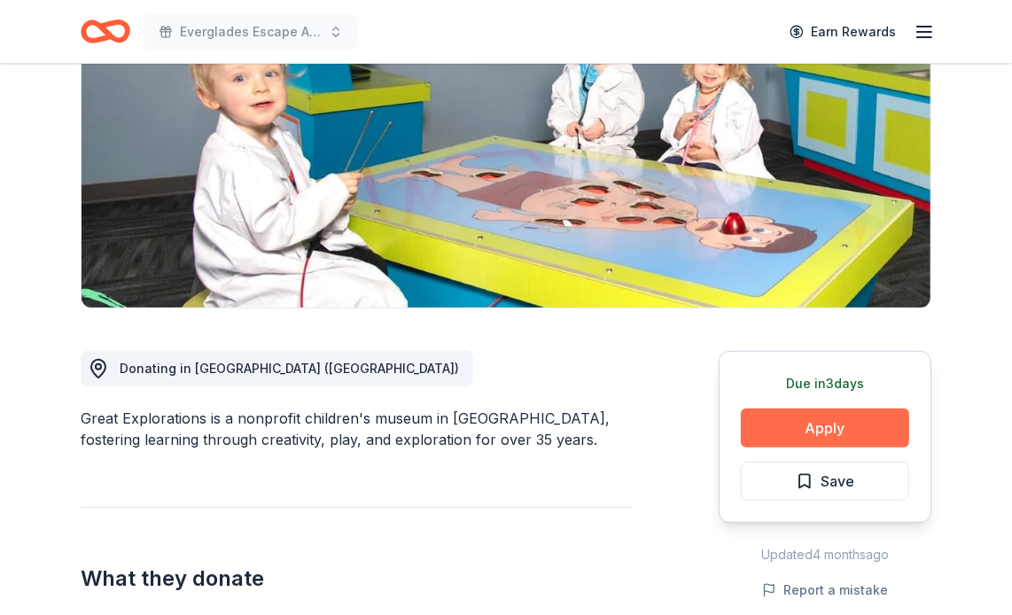
click at [769, 409] on button "Apply" at bounding box center [825, 428] width 168 height 39
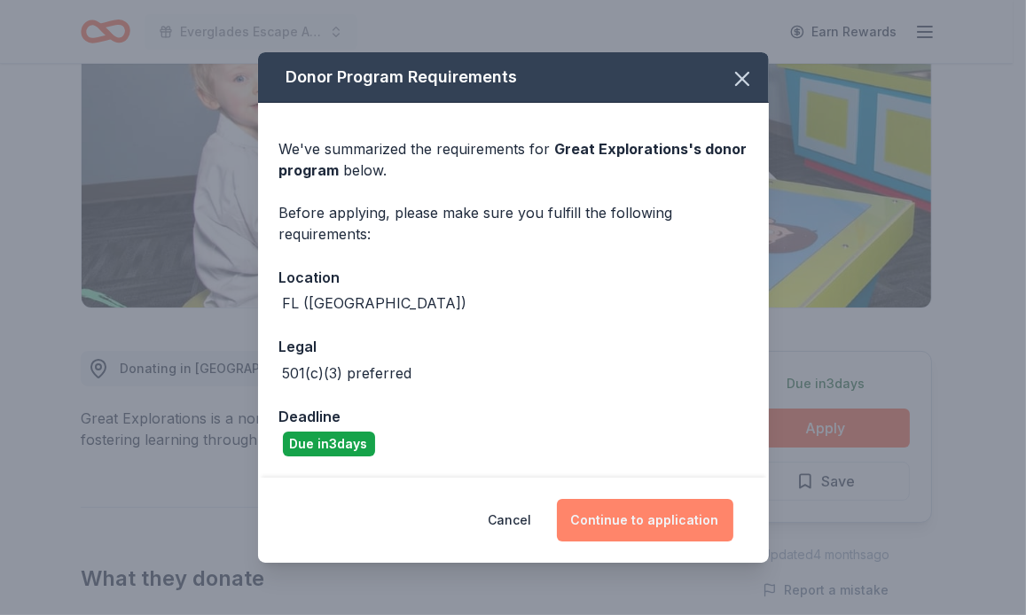
click at [597, 510] on button "Continue to application" at bounding box center [645, 520] width 176 height 43
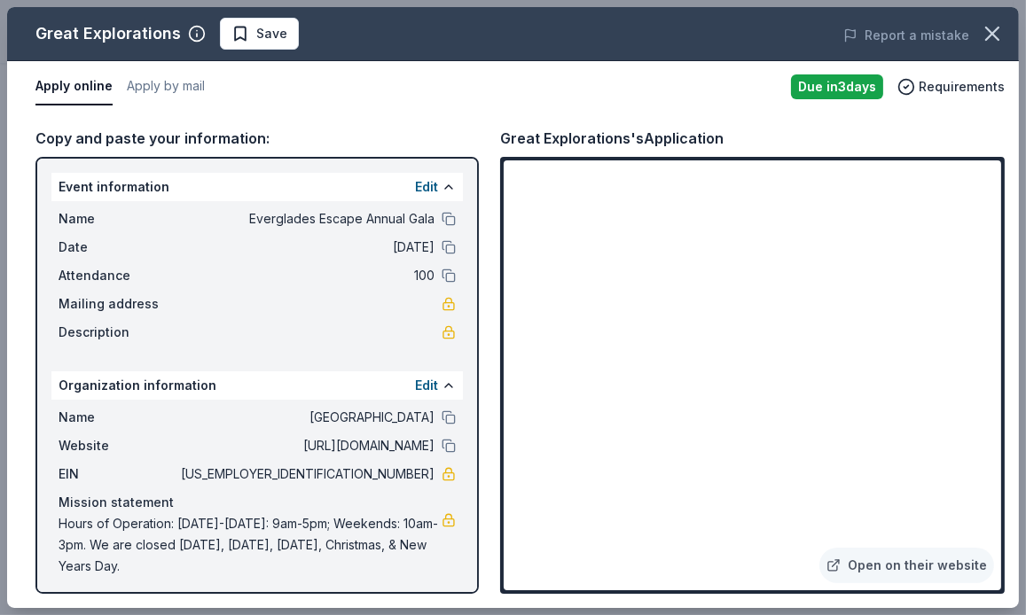
click at [364, 99] on div "Apply online Apply by mail" at bounding box center [405, 86] width 741 height 37
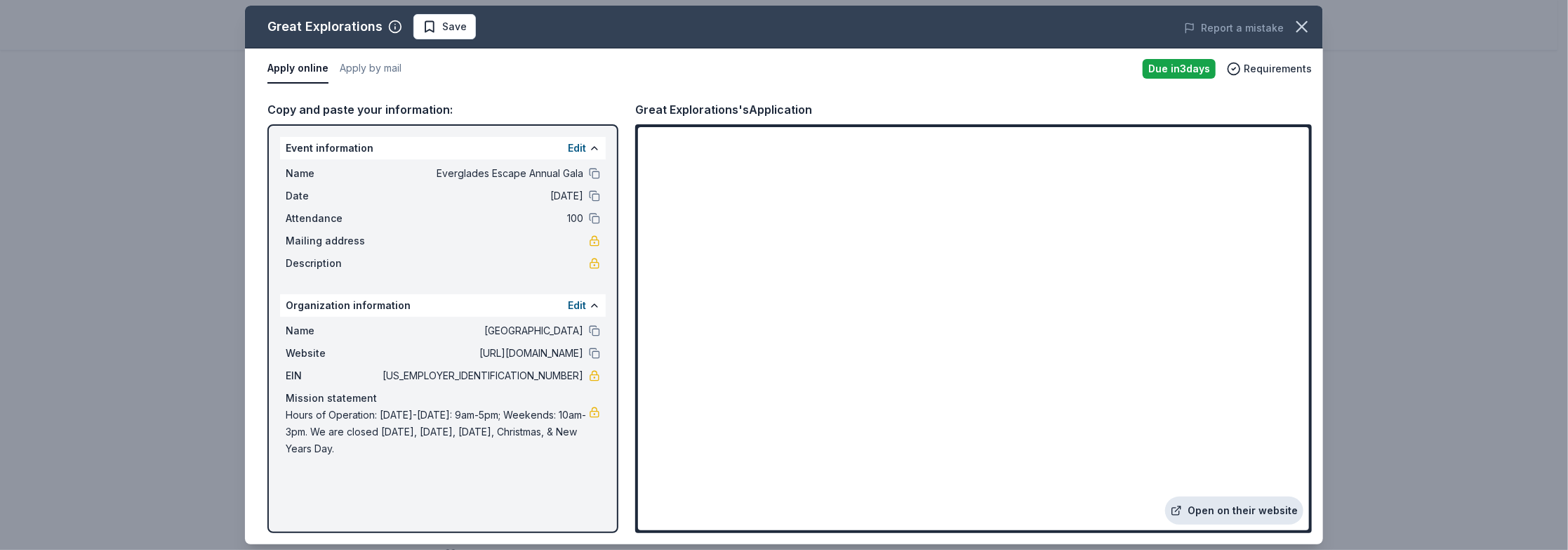
click at [801, 487] on link "Open on their website" at bounding box center [1234, 510] width 139 height 28
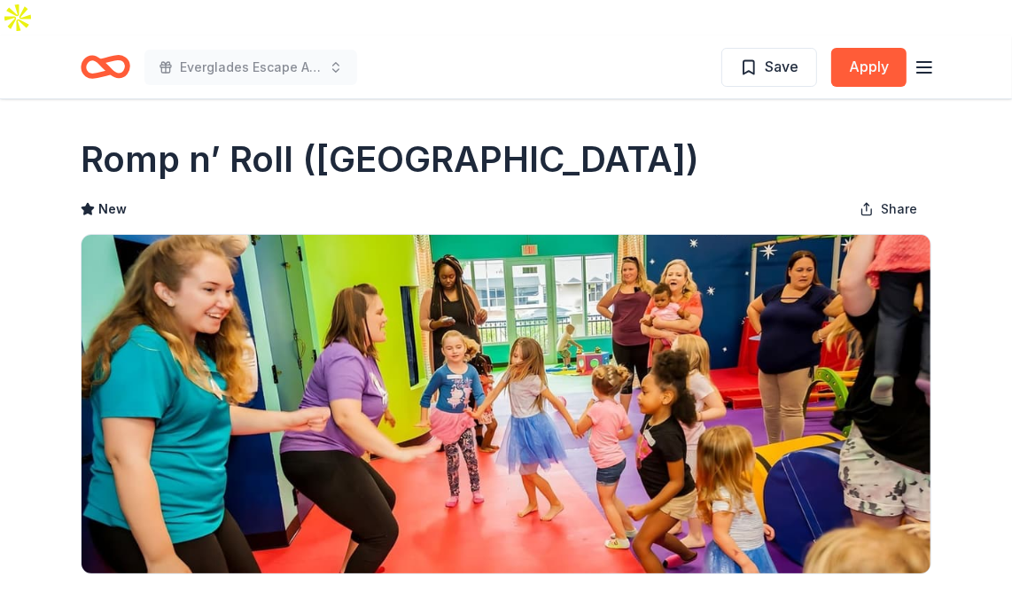
scroll to position [355, 0]
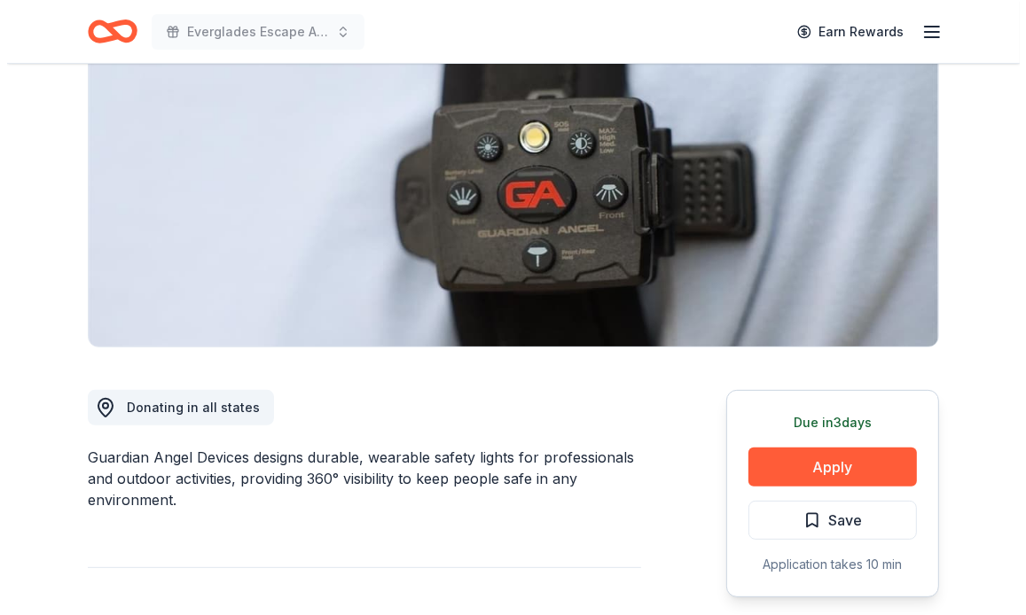
scroll to position [266, 0]
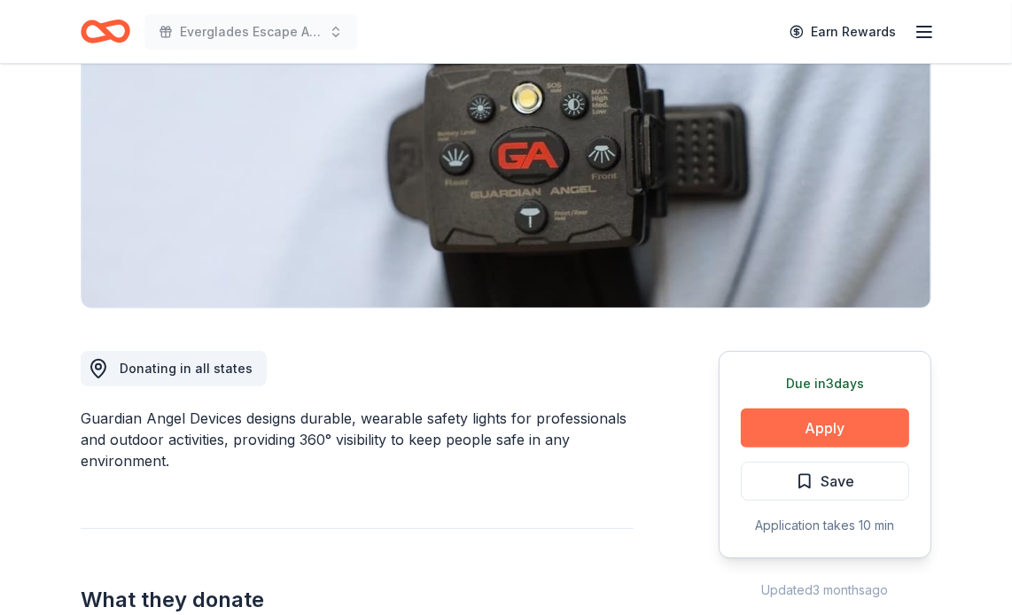
click at [790, 409] on button "Apply" at bounding box center [825, 428] width 168 height 39
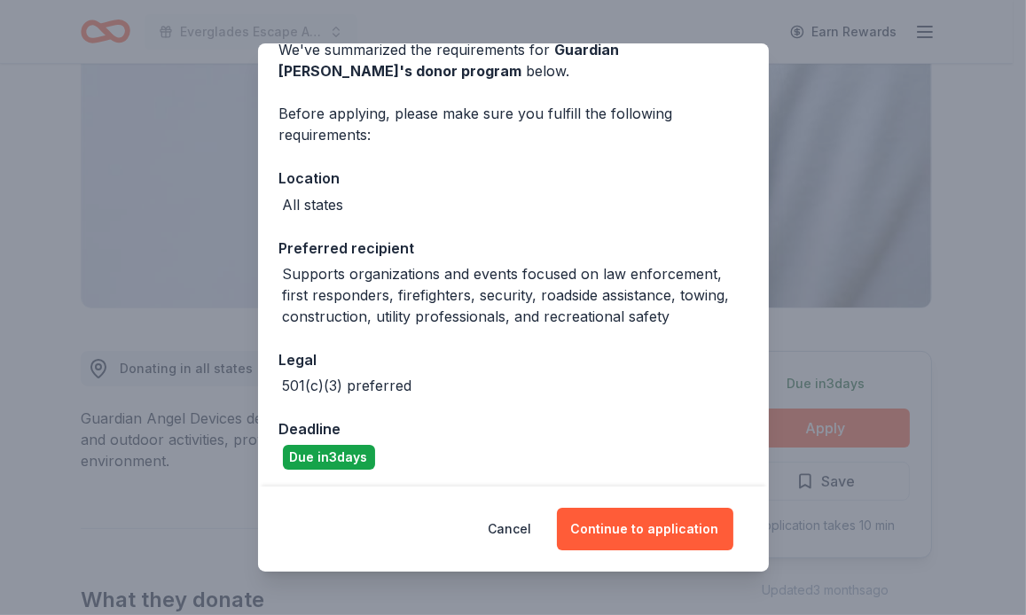
scroll to position [93, 0]
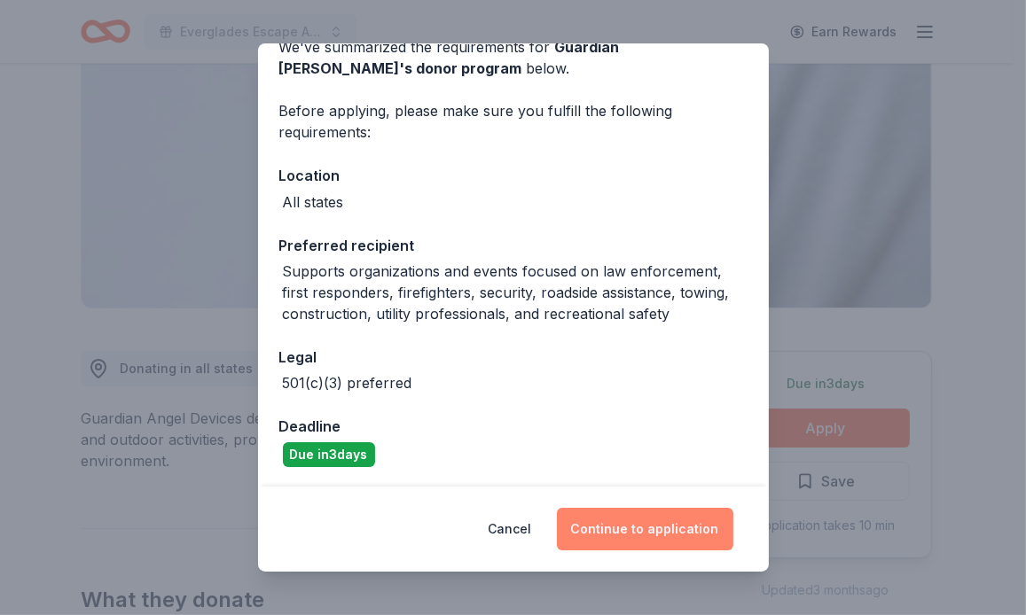
click at [634, 522] on button "Continue to application" at bounding box center [645, 529] width 176 height 43
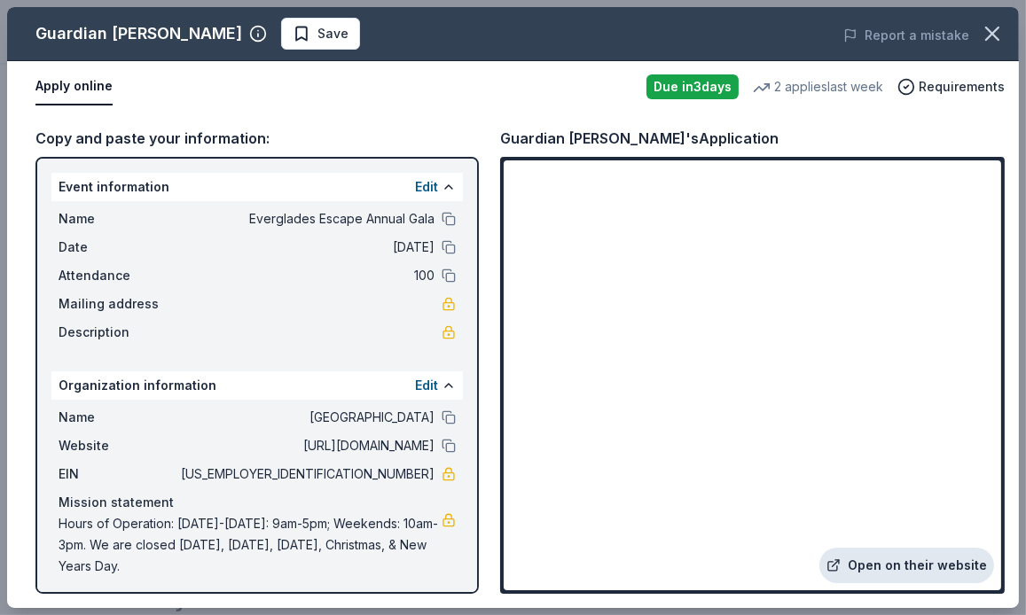
click at [870, 565] on link "Open on their website" at bounding box center [906, 565] width 175 height 35
click at [889, 566] on link "Open on their website" at bounding box center [906, 565] width 175 height 35
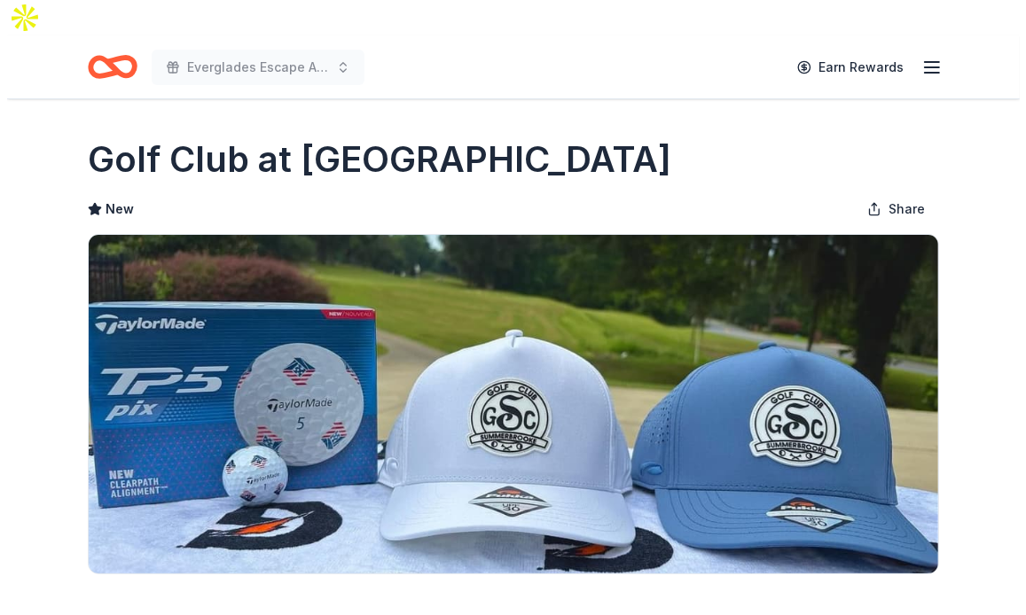
scroll to position [266, 0]
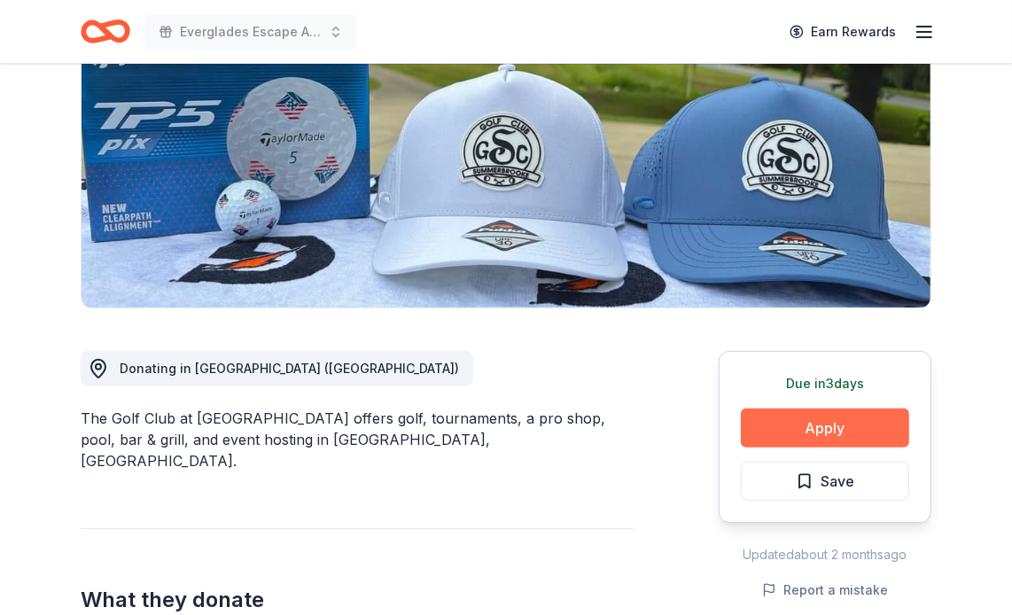
click at [771, 409] on button "Apply" at bounding box center [825, 428] width 168 height 39
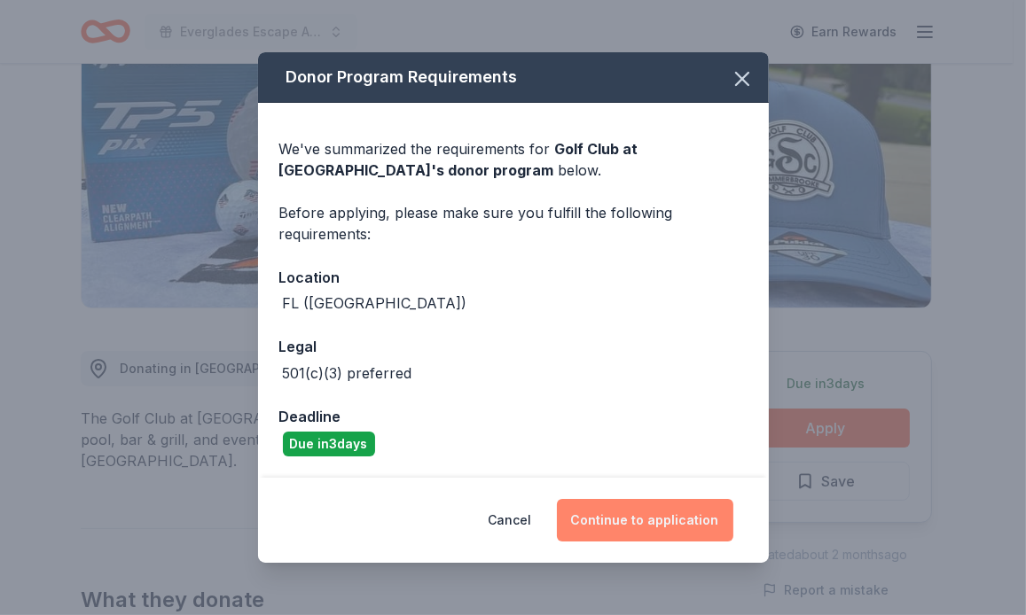
click at [628, 528] on button "Continue to application" at bounding box center [645, 520] width 176 height 43
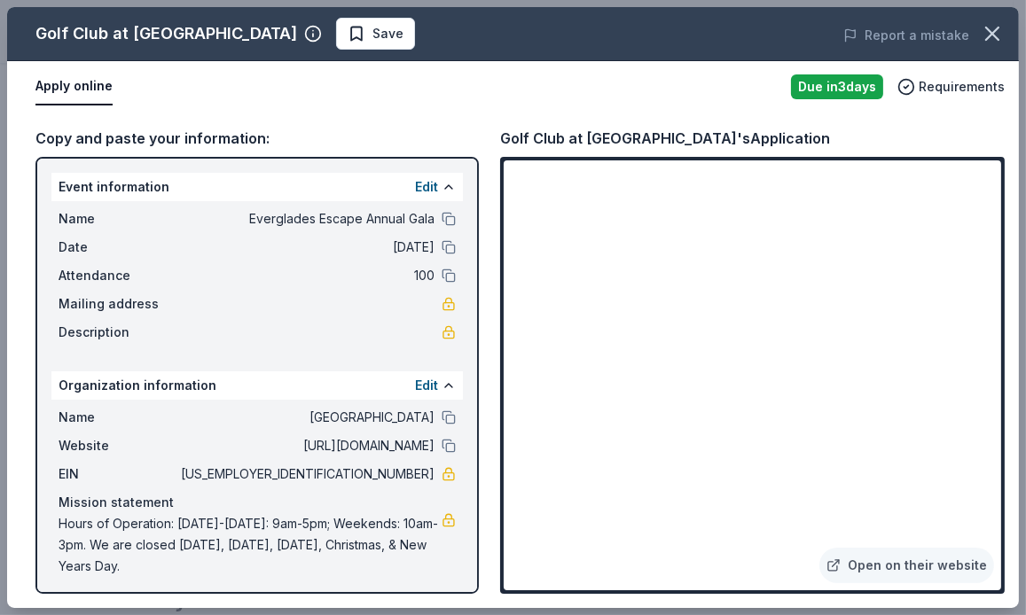
click at [704, 134] on div "Golf Club at [GEOGRAPHIC_DATA]'s Application" at bounding box center [665, 138] width 330 height 23
drag, startPoint x: 698, startPoint y: 134, endPoint x: 509, endPoint y: 129, distance: 188.9
click at [509, 129] on div "Golf Club at Summerbrooke's Application" at bounding box center [665, 138] width 330 height 23
click at [876, 560] on link "Open on their website" at bounding box center [906, 565] width 175 height 35
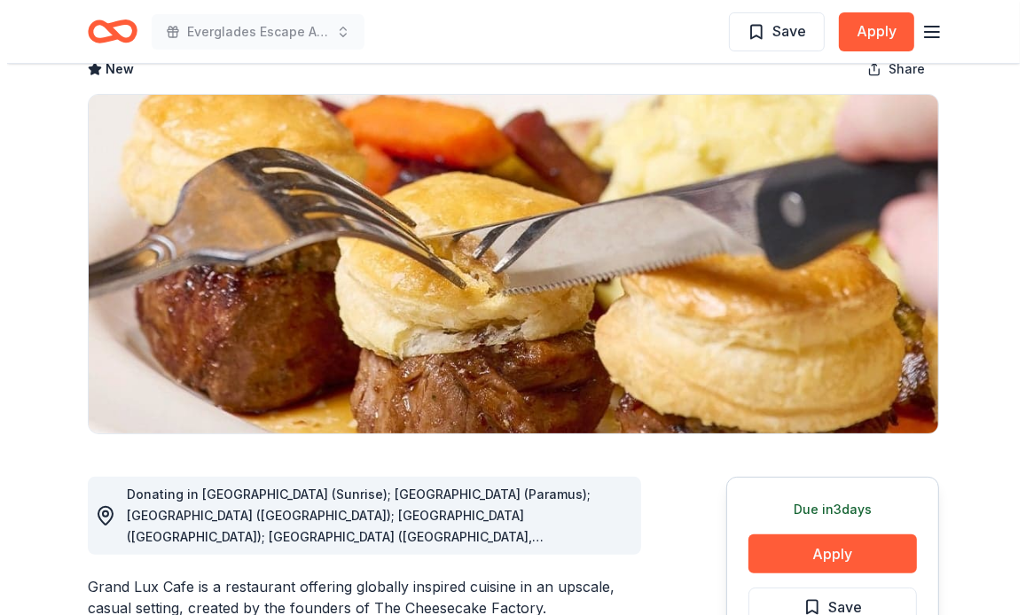
scroll to position [532, 0]
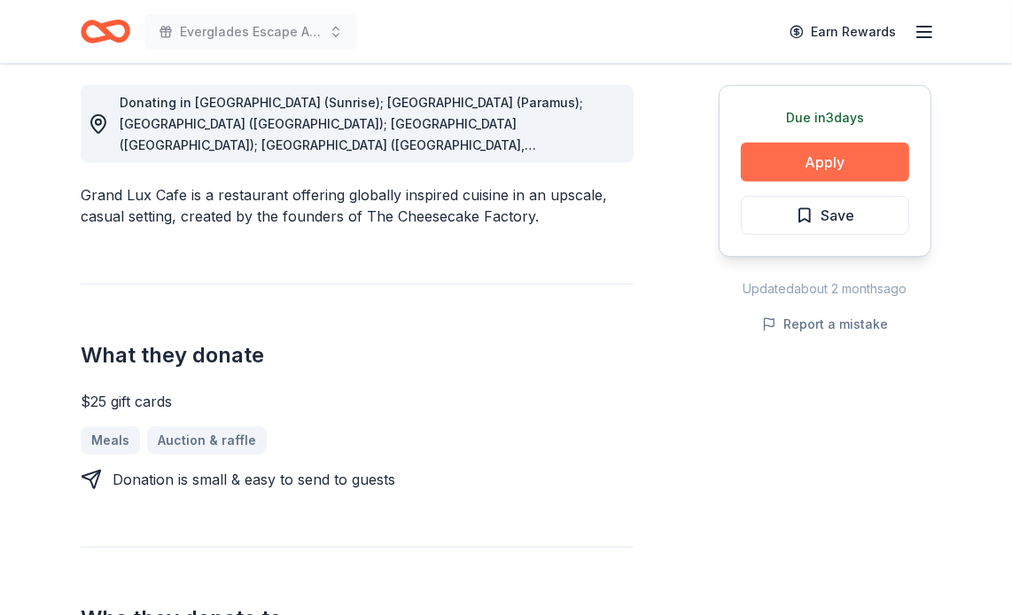
click at [808, 148] on button "Apply" at bounding box center [825, 162] width 168 height 39
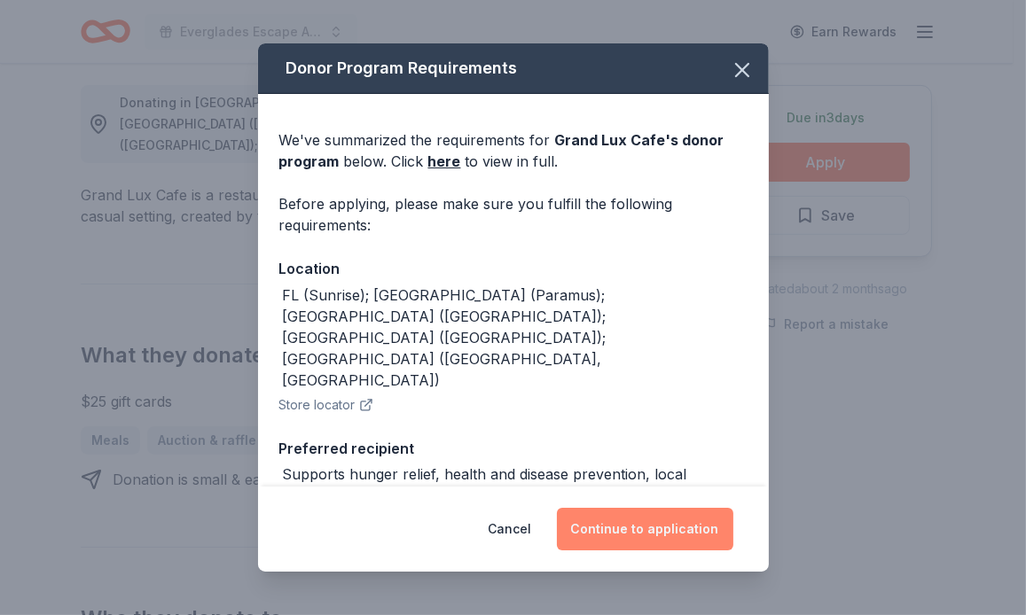
click at [641, 533] on button "Continue to application" at bounding box center [645, 529] width 176 height 43
